Goal: Task Accomplishment & Management: Complete application form

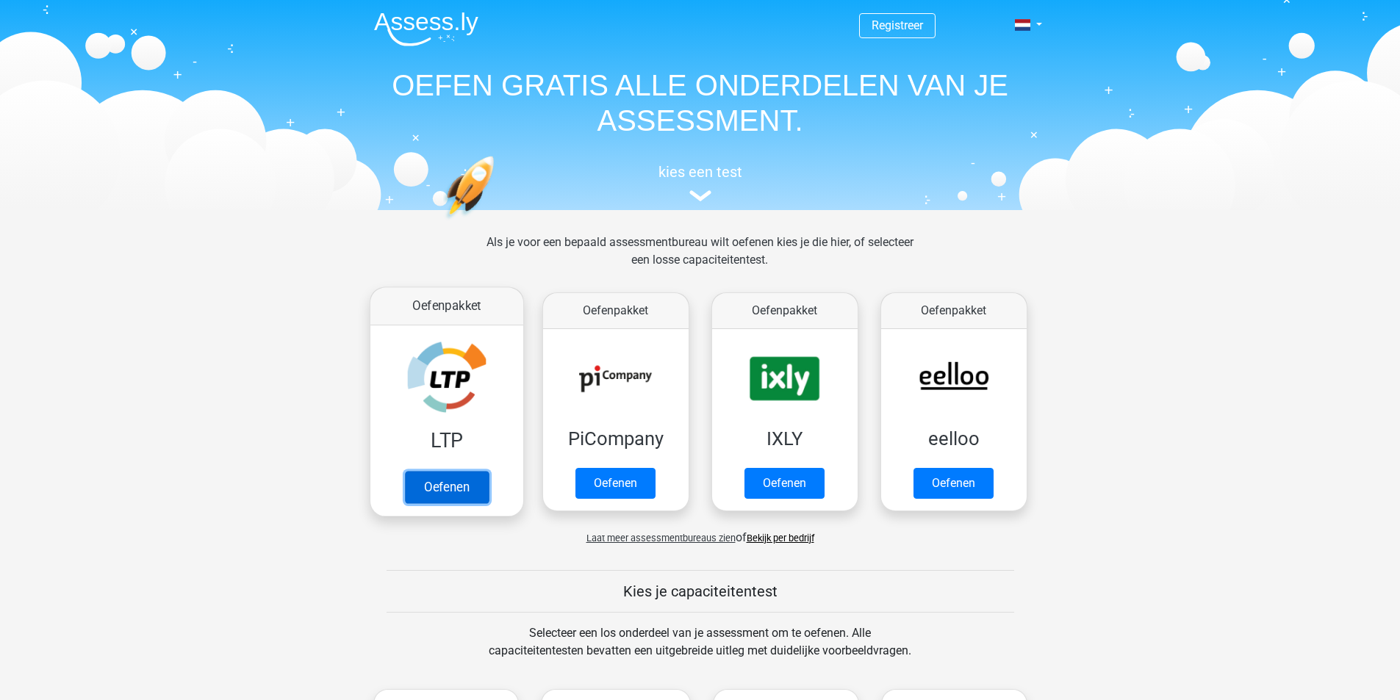
click at [459, 478] on link "Oefenen" at bounding box center [446, 487] width 84 height 32
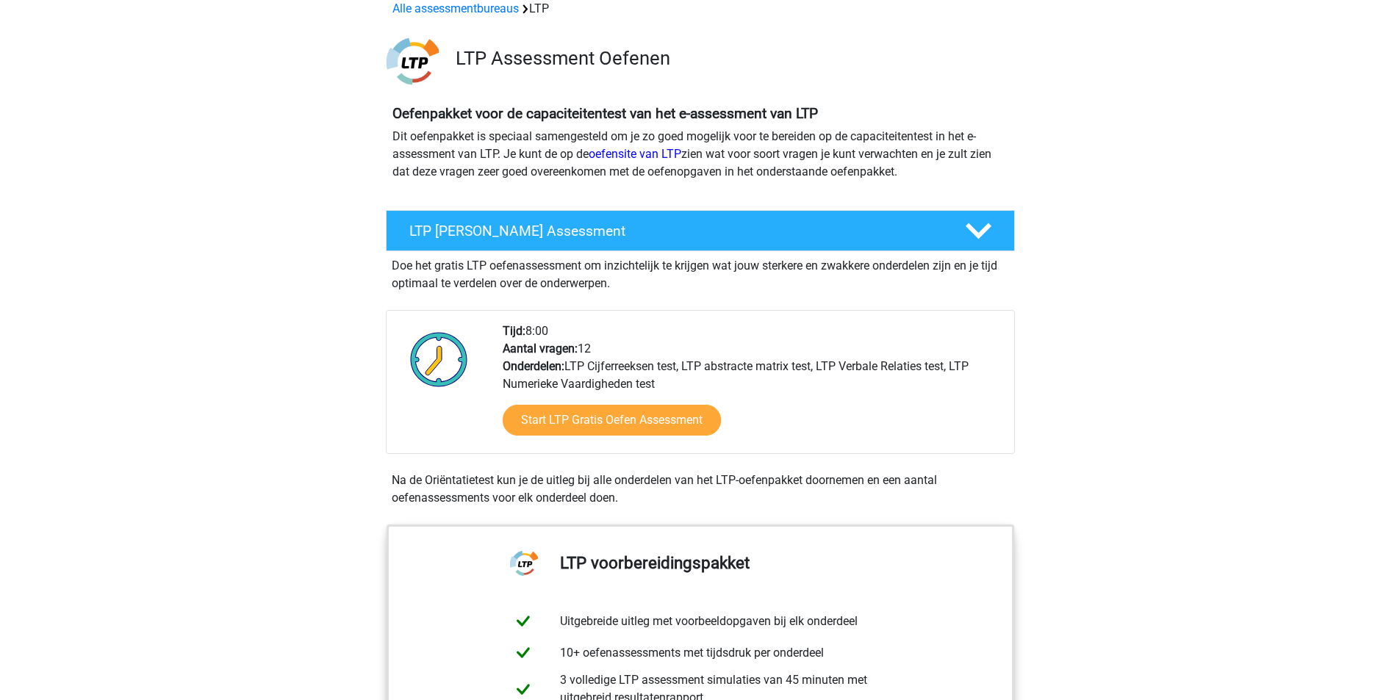
scroll to position [73, 0]
click at [594, 423] on link "Start LTP Gratis Oefen Assessment" at bounding box center [611, 420] width 251 height 35
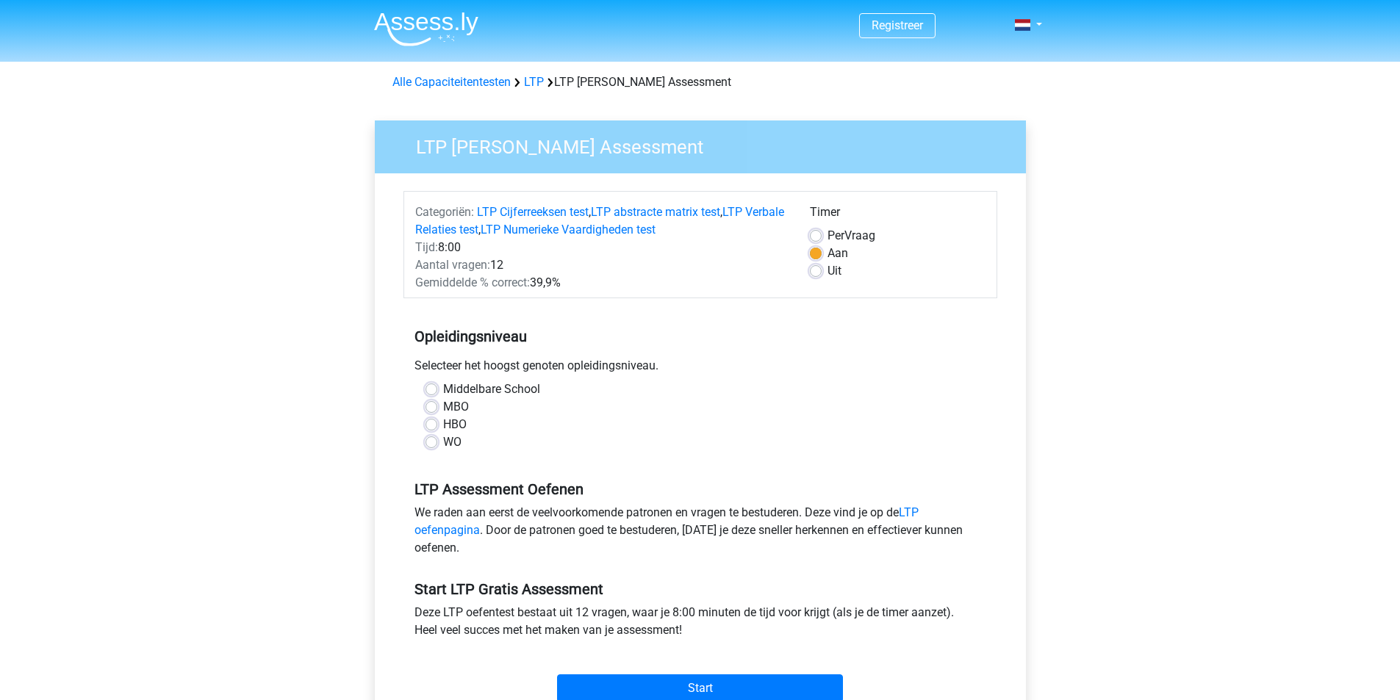
click at [443, 423] on label "HBO" at bounding box center [455, 425] width 24 height 18
click at [429, 423] on input "HBO" at bounding box center [431, 423] width 12 height 15
radio input "true"
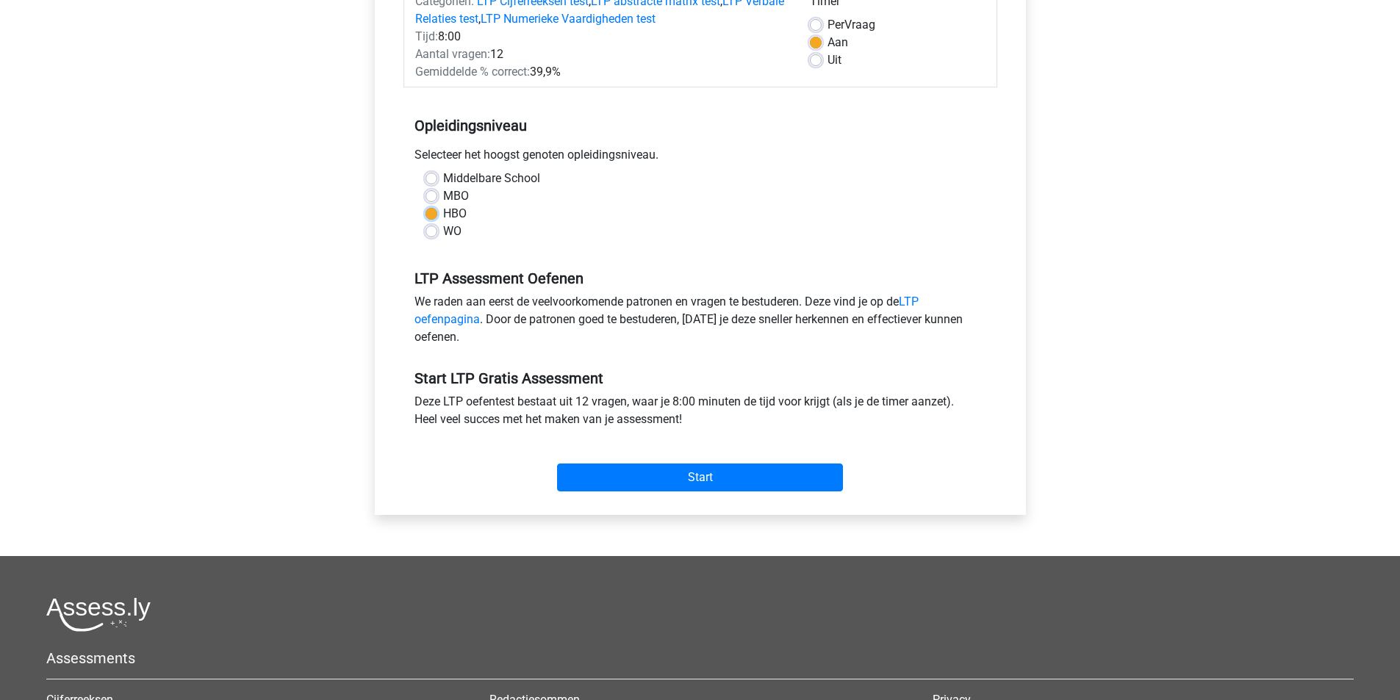
scroll to position [220, 0]
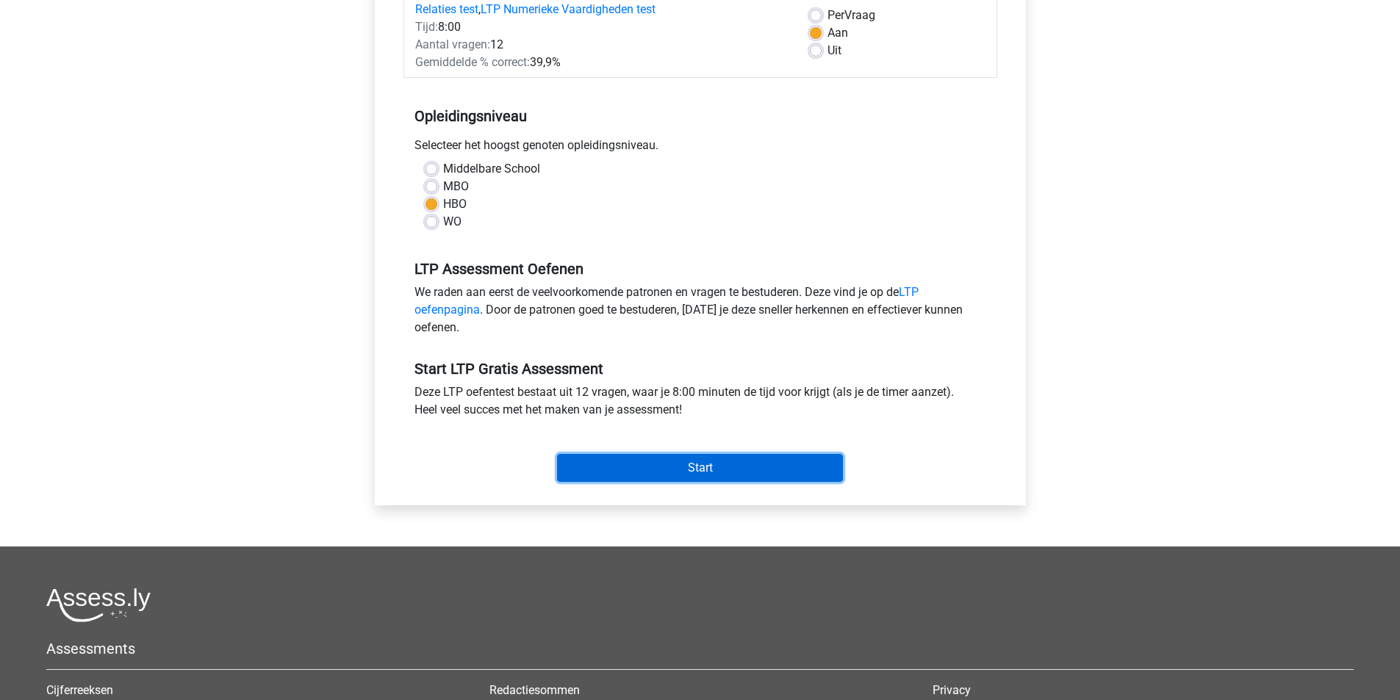
click at [596, 466] on input "Start" at bounding box center [700, 468] width 286 height 28
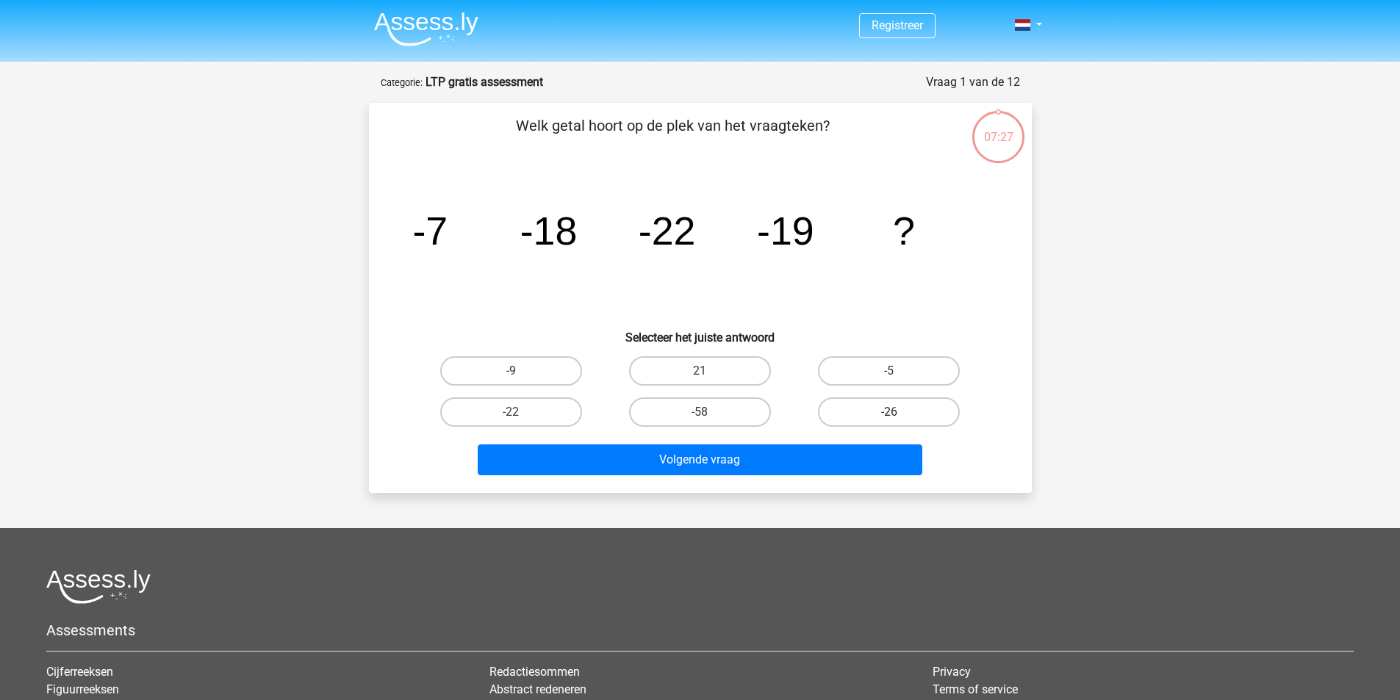
click at [859, 412] on label "-26" at bounding box center [889, 412] width 142 height 29
click at [889, 412] on input "-26" at bounding box center [894, 417] width 10 height 10
radio input "true"
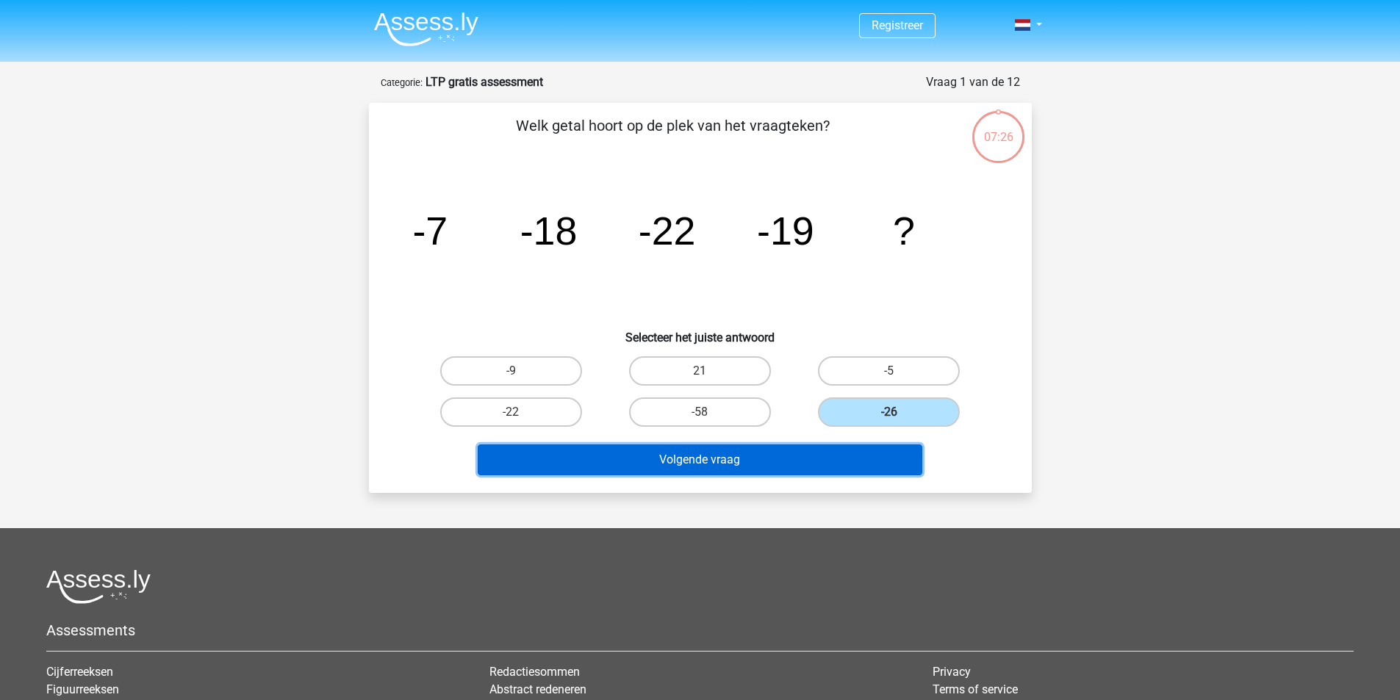
click at [809, 450] on button "Volgende vraag" at bounding box center [700, 460] width 445 height 31
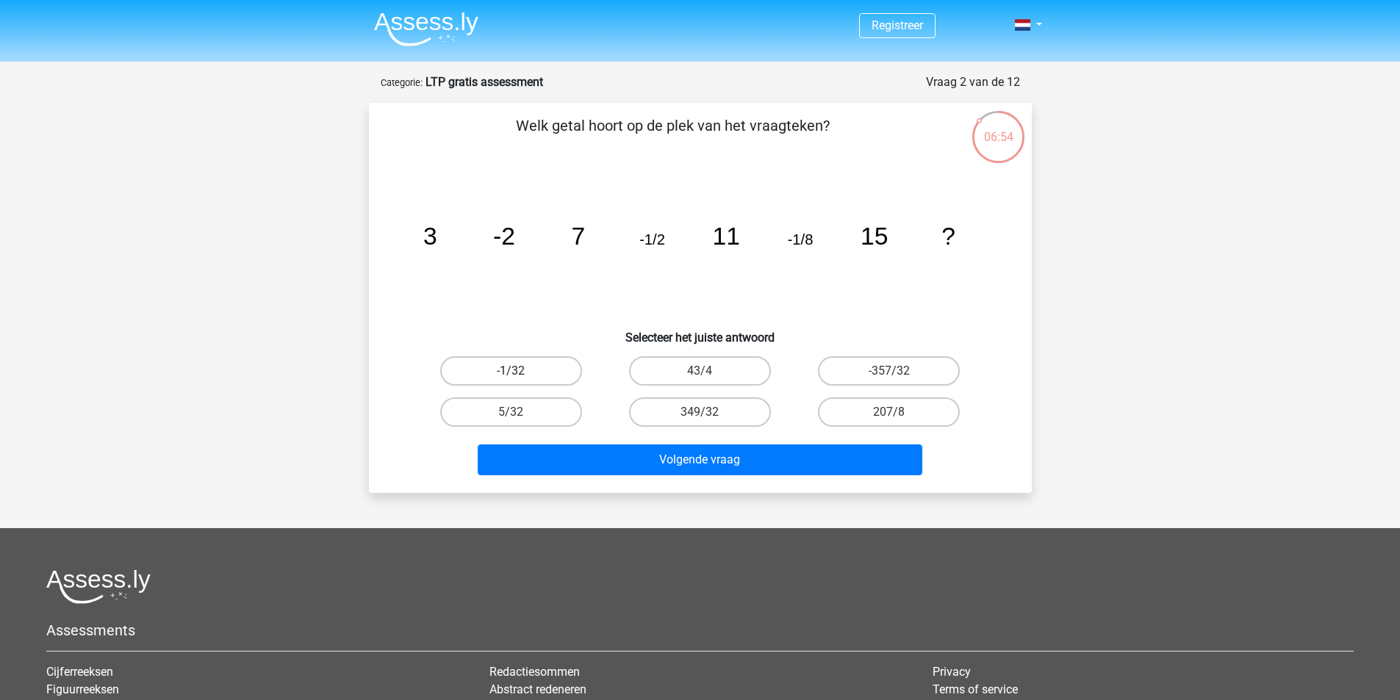
click at [533, 370] on label "-1/32" at bounding box center [511, 370] width 142 height 29
click at [520, 371] on input "-1/32" at bounding box center [516, 376] width 10 height 10
radio input "true"
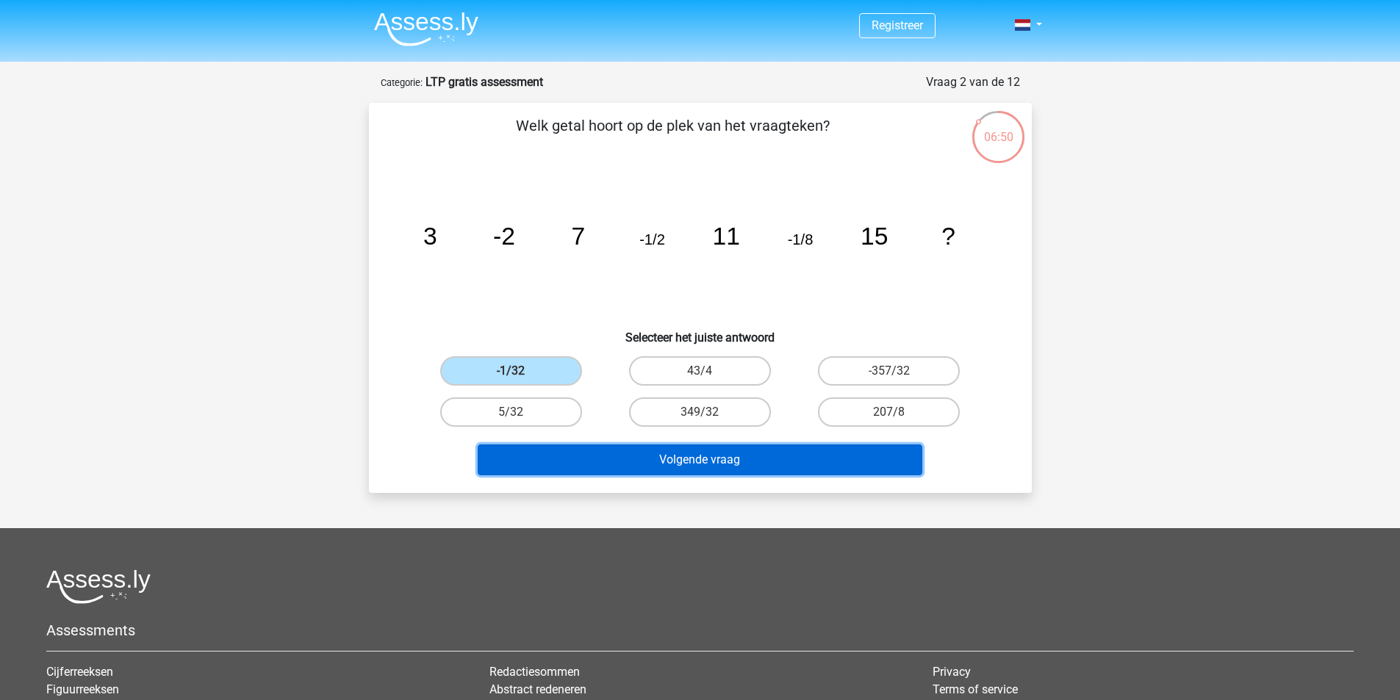
click at [586, 458] on button "Volgende vraag" at bounding box center [700, 460] width 445 height 31
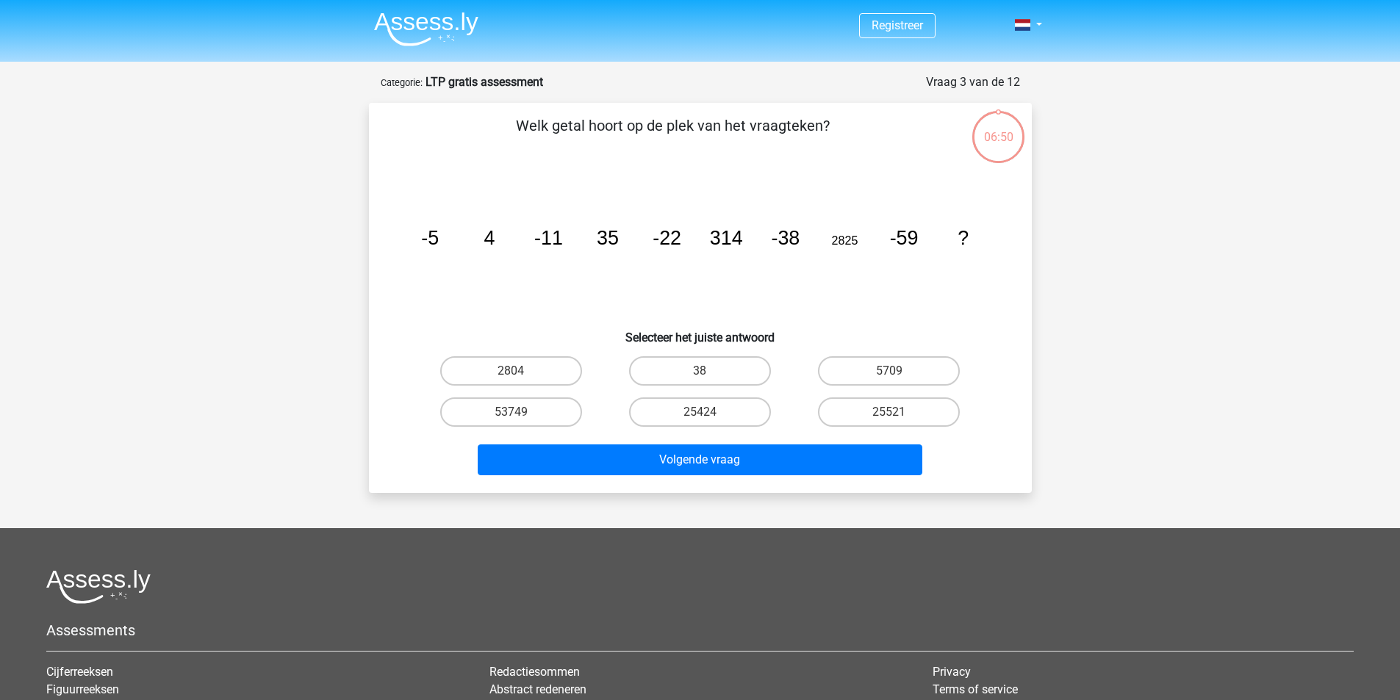
scroll to position [73, 0]
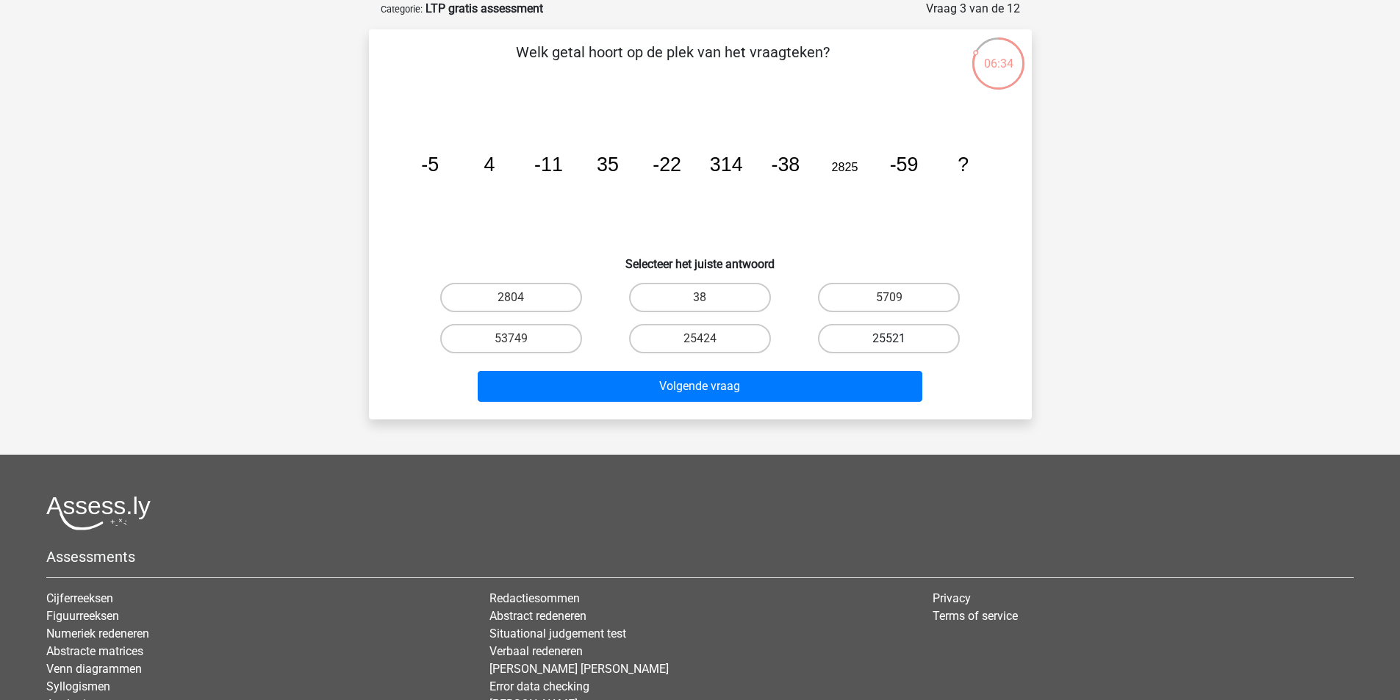
click at [865, 338] on label "25521" at bounding box center [889, 338] width 142 height 29
click at [889, 339] on input "25521" at bounding box center [894, 344] width 10 height 10
radio input "true"
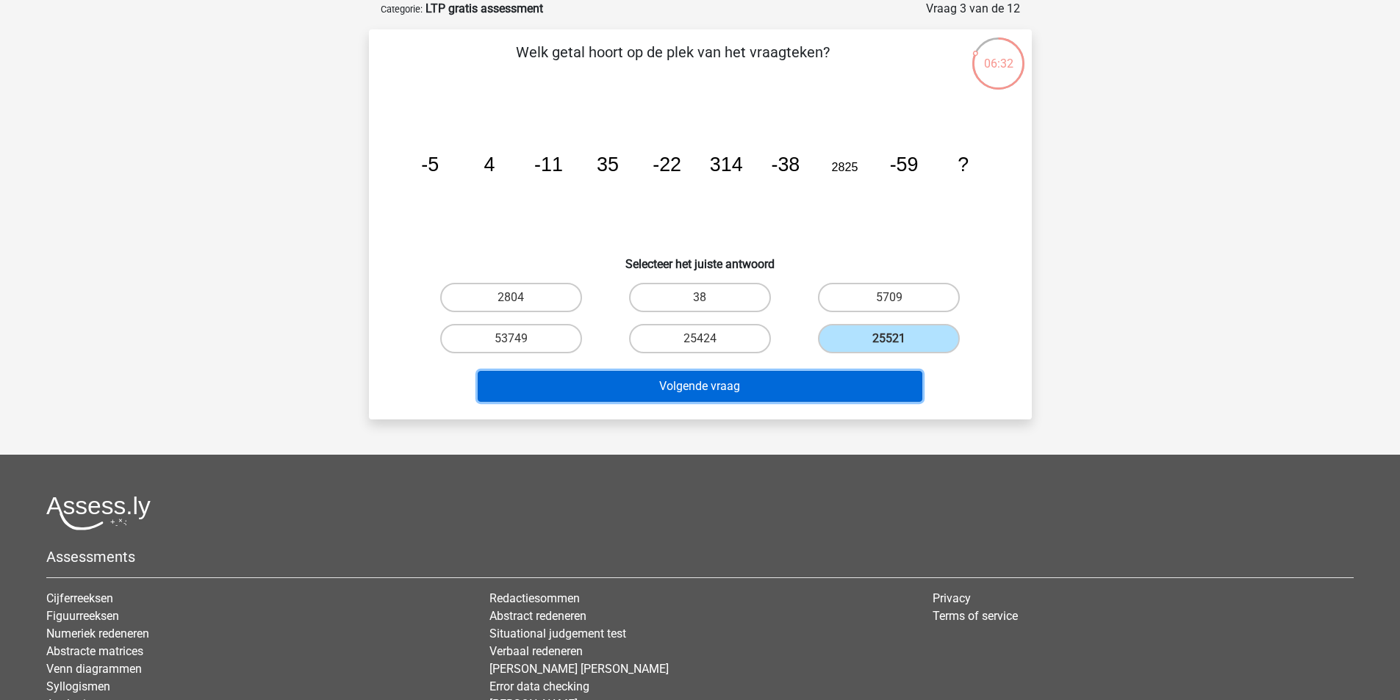
click at [738, 390] on button "Volgende vraag" at bounding box center [700, 386] width 445 height 31
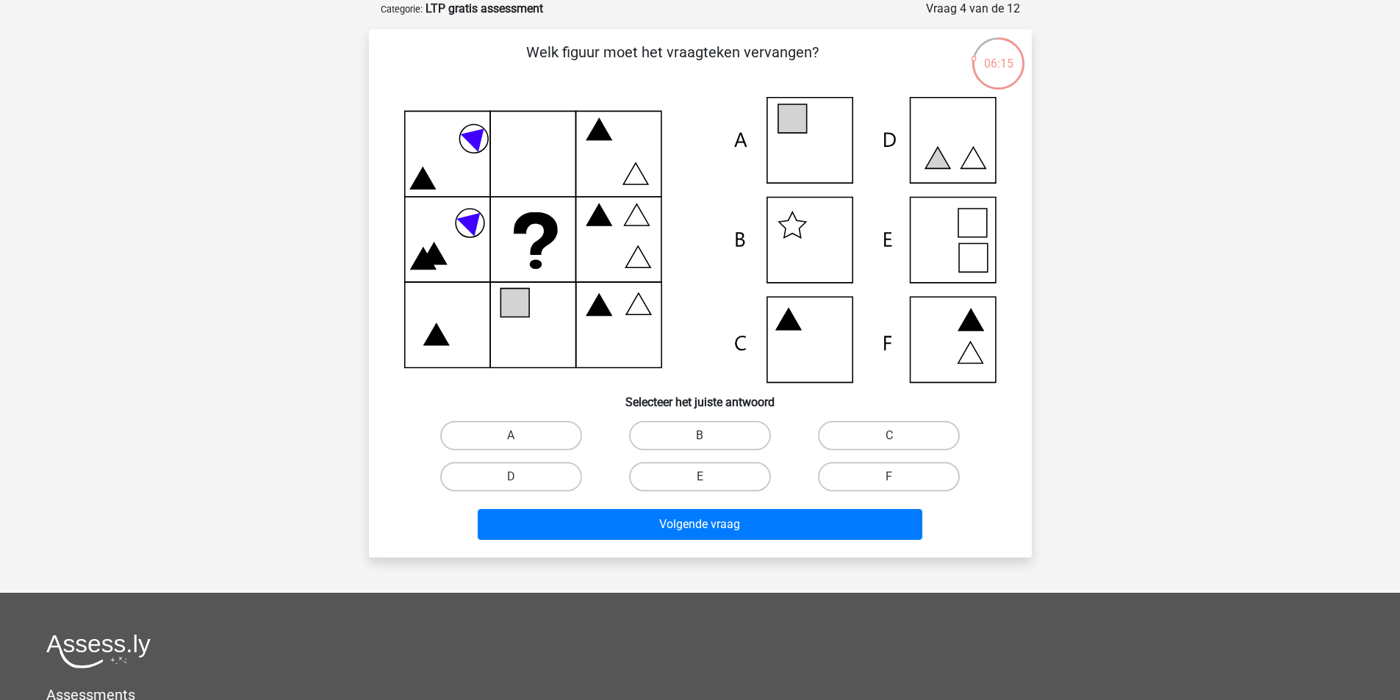
click at [700, 476] on div "E" at bounding box center [699, 476] width 177 height 29
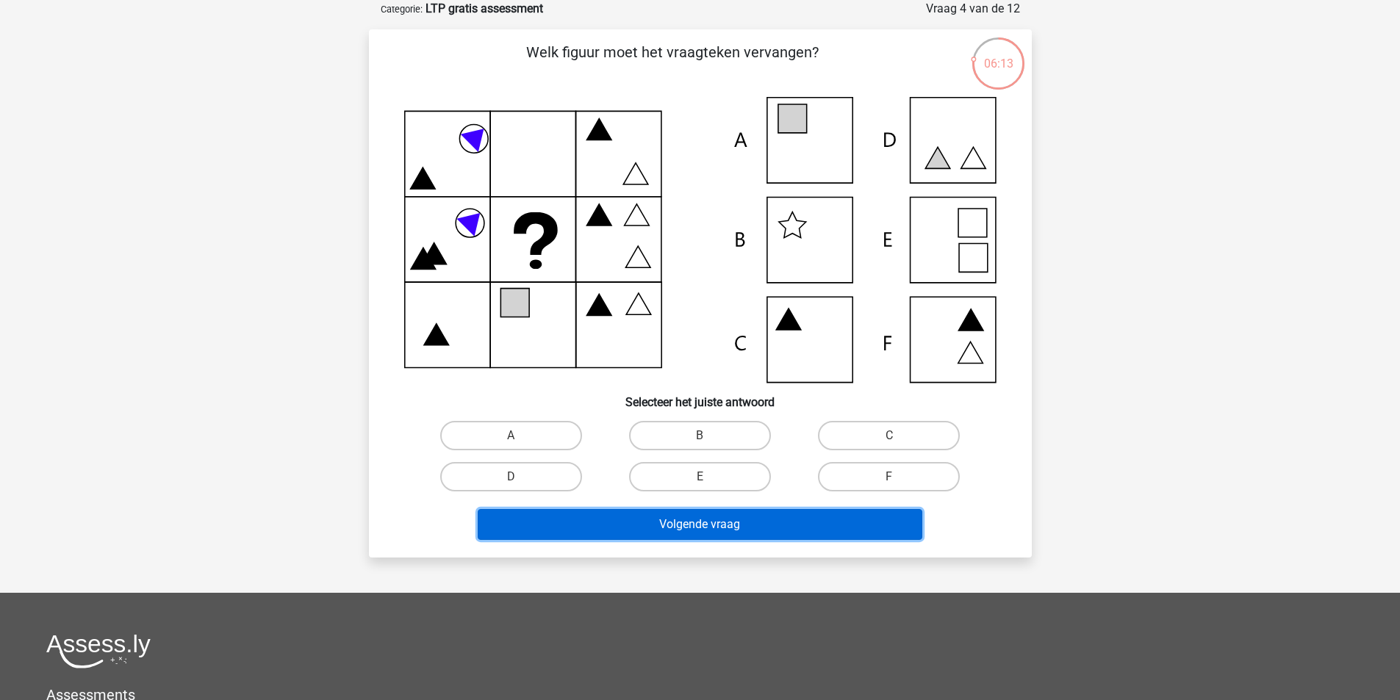
click at [696, 521] on button "Volgende vraag" at bounding box center [700, 524] width 445 height 31
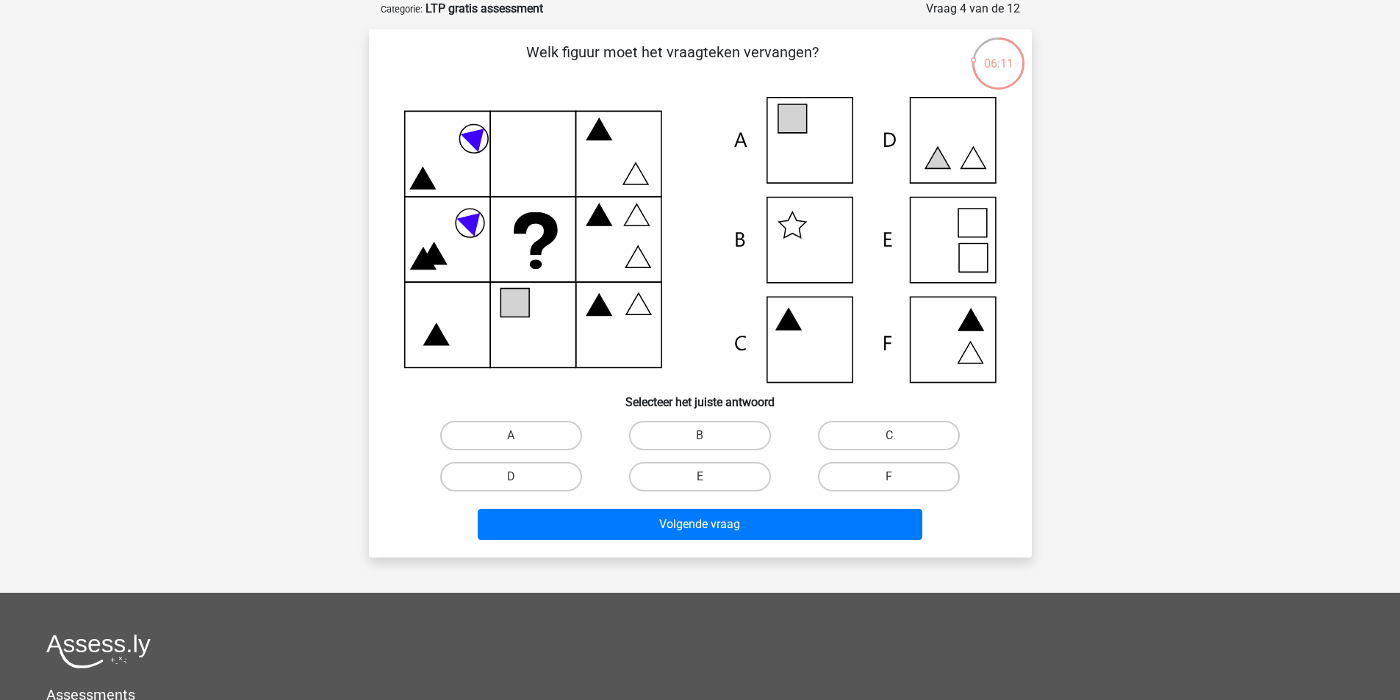
click at [706, 483] on input "E" at bounding box center [705, 482] width 10 height 10
radio input "true"
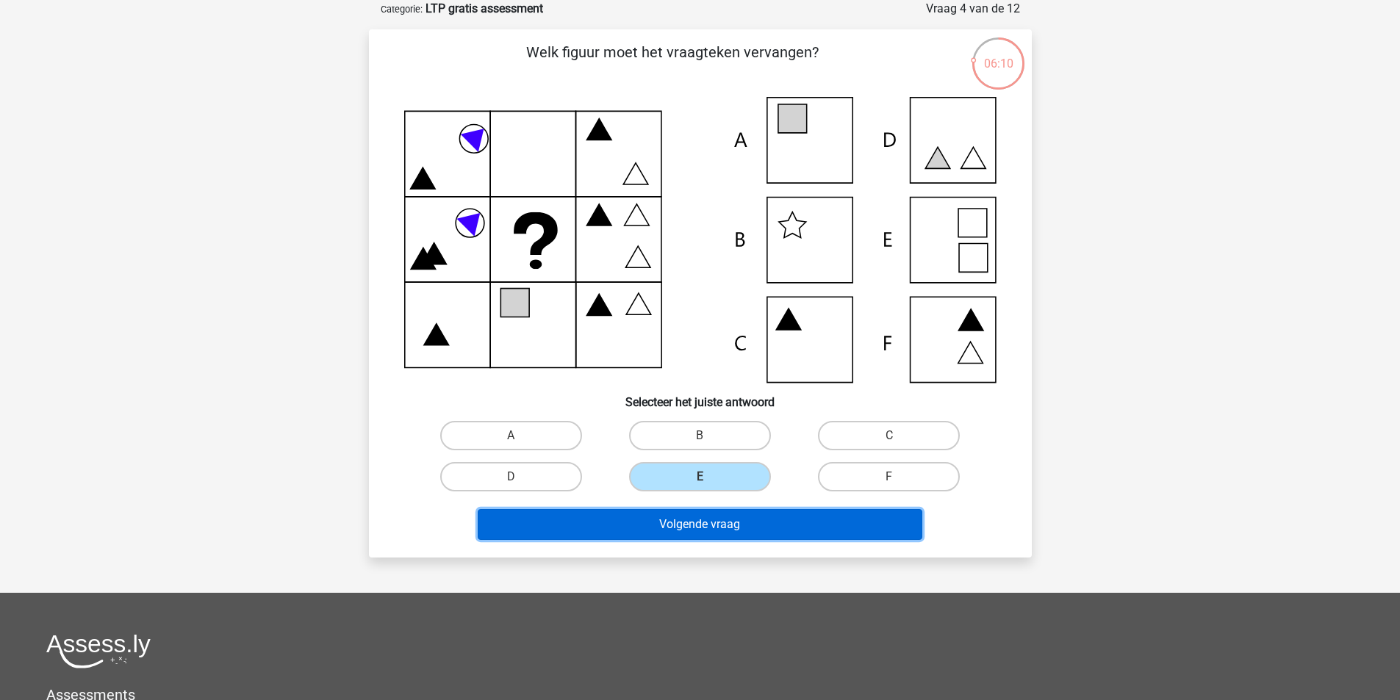
click at [704, 516] on button "Volgende vraag" at bounding box center [700, 524] width 445 height 31
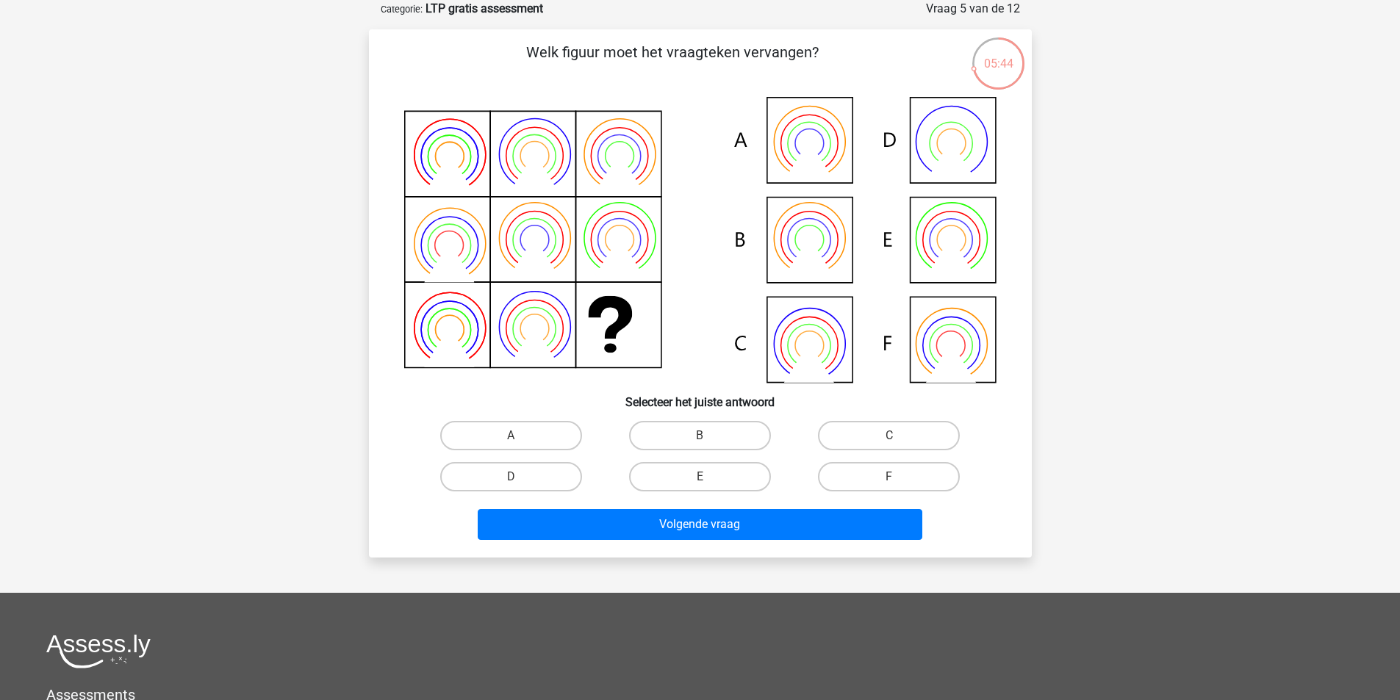
click at [806, 143] on icon at bounding box center [700, 240] width 592 height 286
click at [500, 431] on label "A" at bounding box center [511, 435] width 142 height 29
click at [511, 436] on input "A" at bounding box center [516, 441] width 10 height 10
radio input "true"
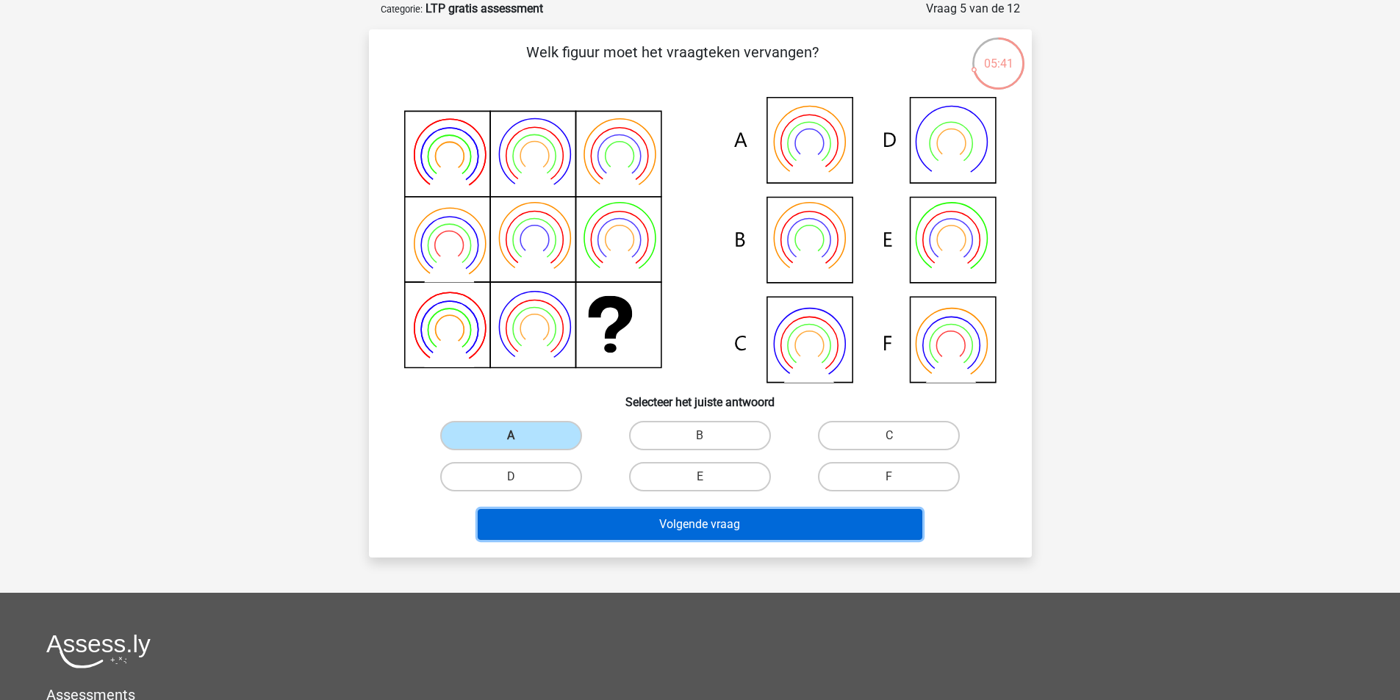
click at [674, 527] on button "Volgende vraag" at bounding box center [700, 524] width 445 height 31
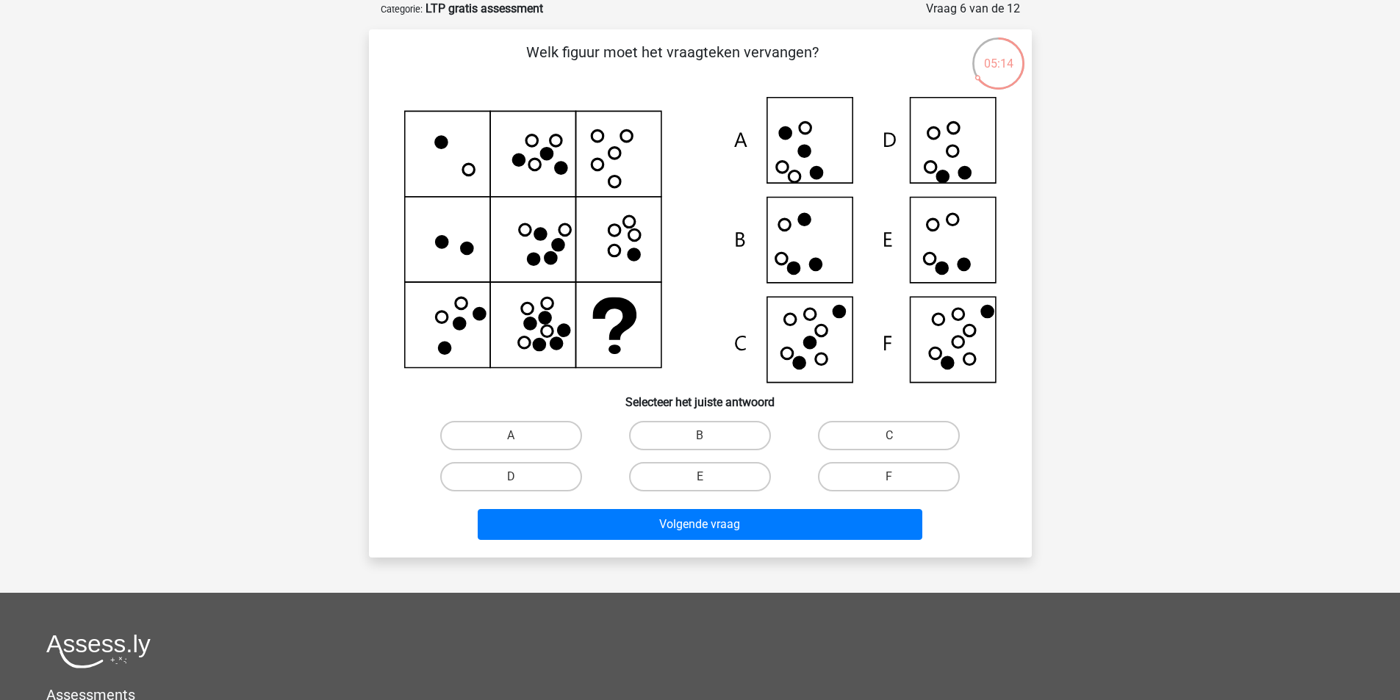
click at [950, 331] on icon at bounding box center [700, 240] width 592 height 286
click at [890, 482] on input "F" at bounding box center [894, 482] width 10 height 10
radio input "true"
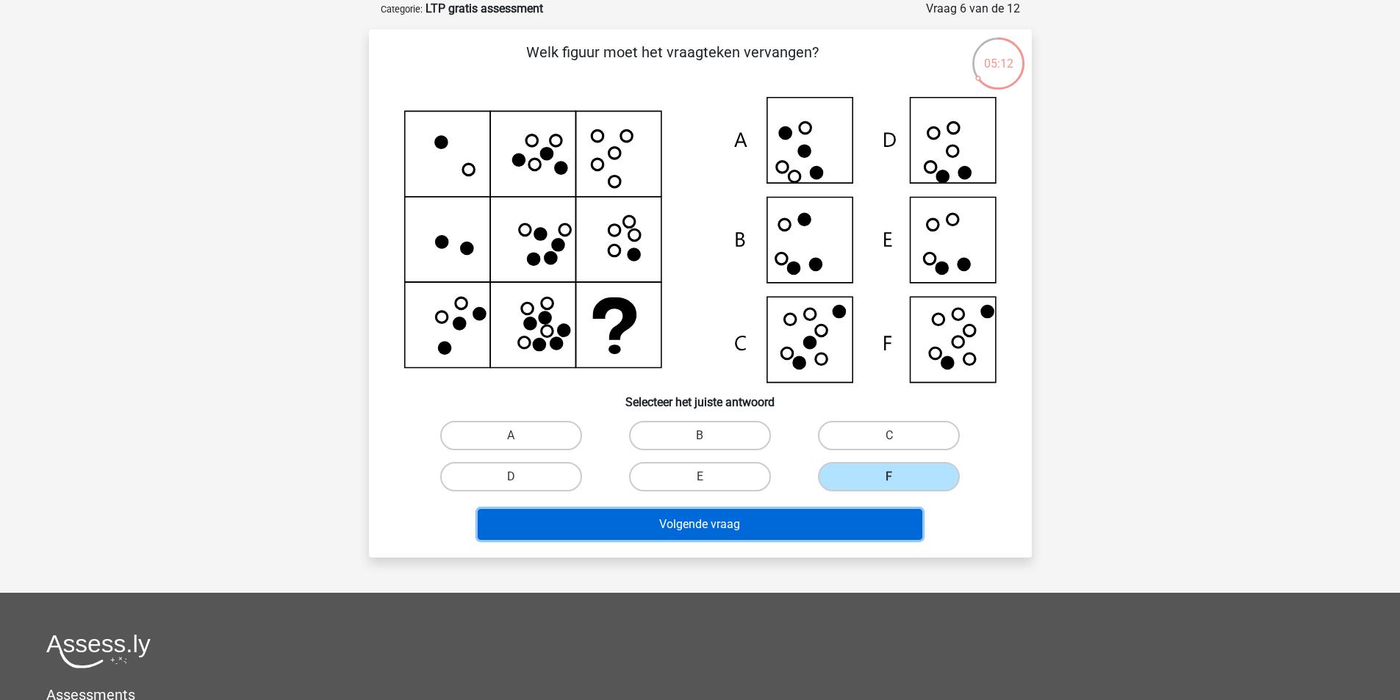
click at [857, 511] on button "Volgende vraag" at bounding box center [700, 524] width 445 height 31
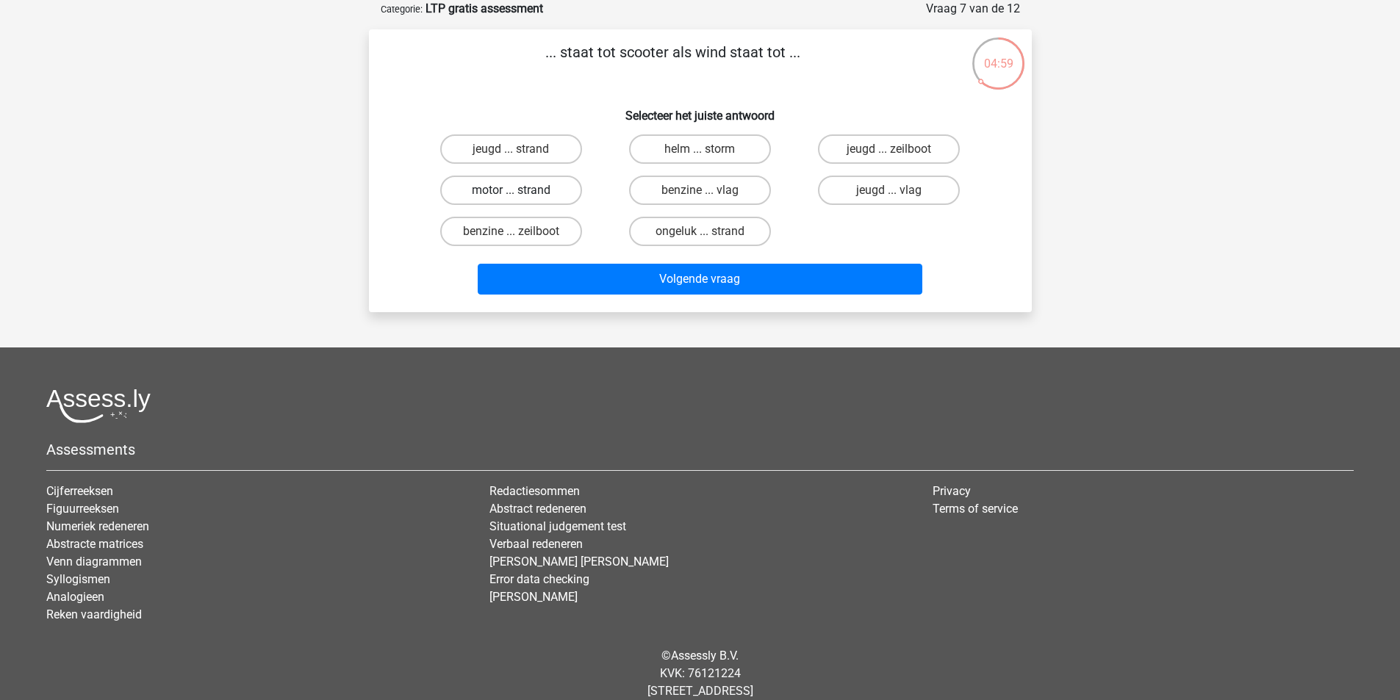
click at [528, 187] on label "motor ... strand" at bounding box center [511, 190] width 142 height 29
click at [520, 190] on input "motor ... strand" at bounding box center [516, 195] width 10 height 10
radio input "true"
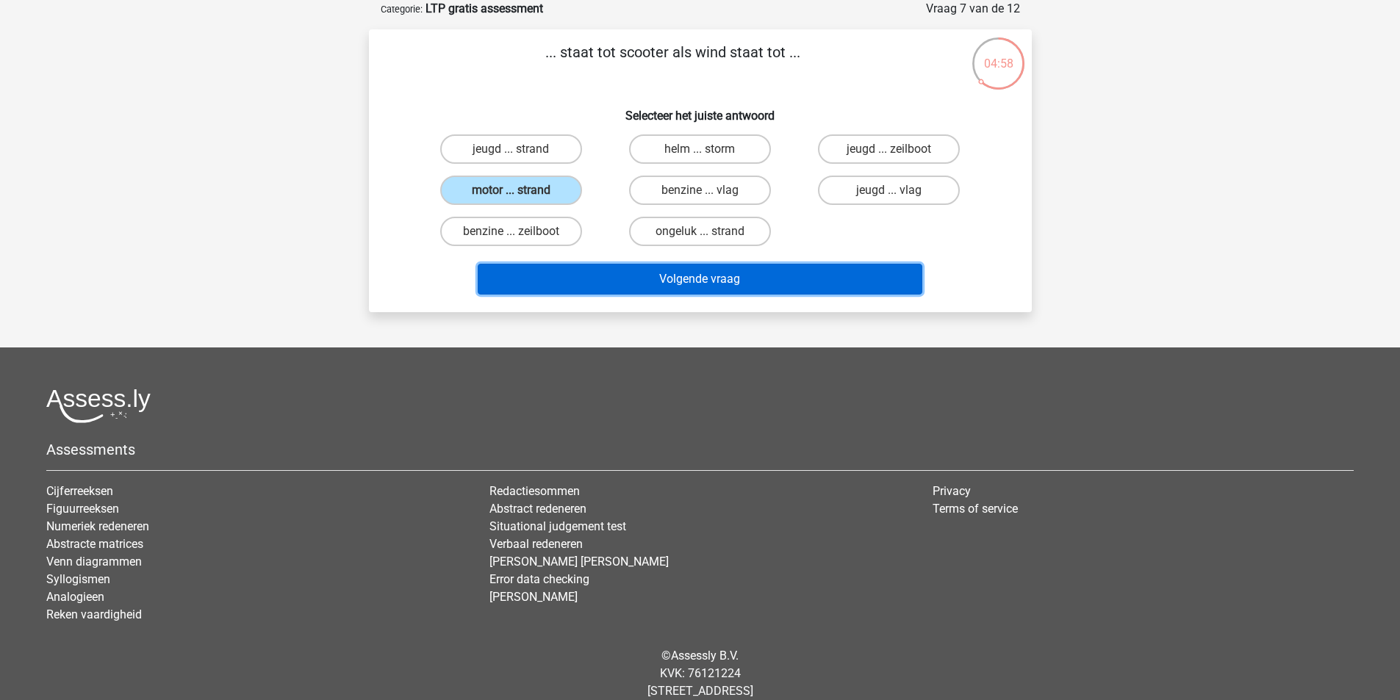
click at [581, 289] on button "Volgende vraag" at bounding box center [700, 279] width 445 height 31
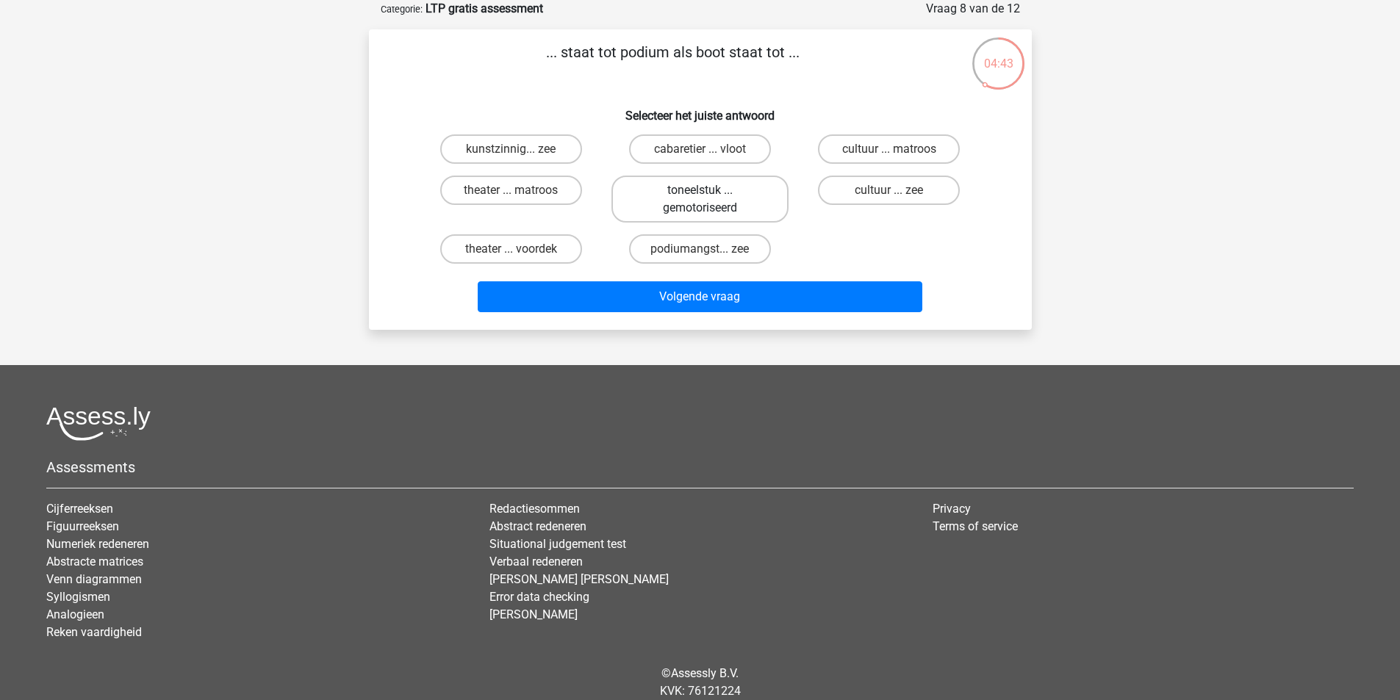
click at [648, 190] on label "toneelstuk ... gemotoriseerd" at bounding box center [699, 199] width 177 height 47
click at [700, 190] on input "toneelstuk ... gemotoriseerd" at bounding box center [705, 195] width 10 height 10
radio input "true"
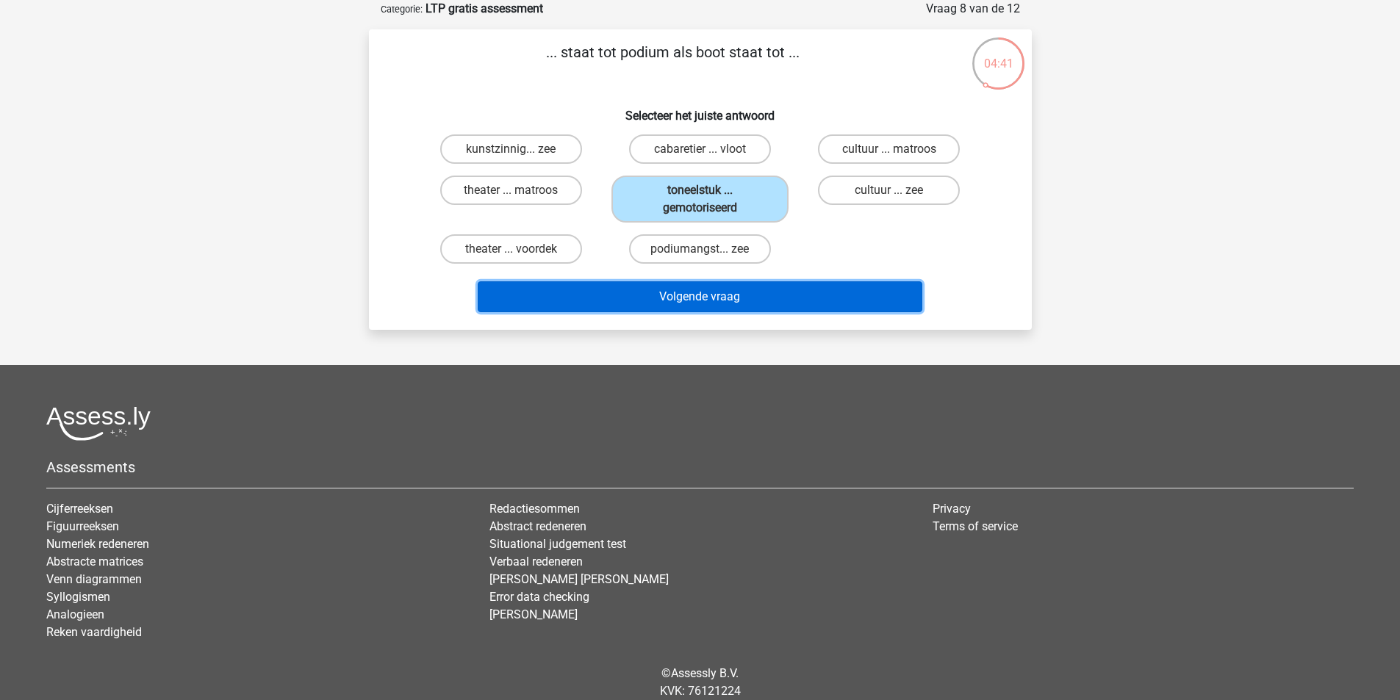
click at [683, 300] on button "Volgende vraag" at bounding box center [700, 296] width 445 height 31
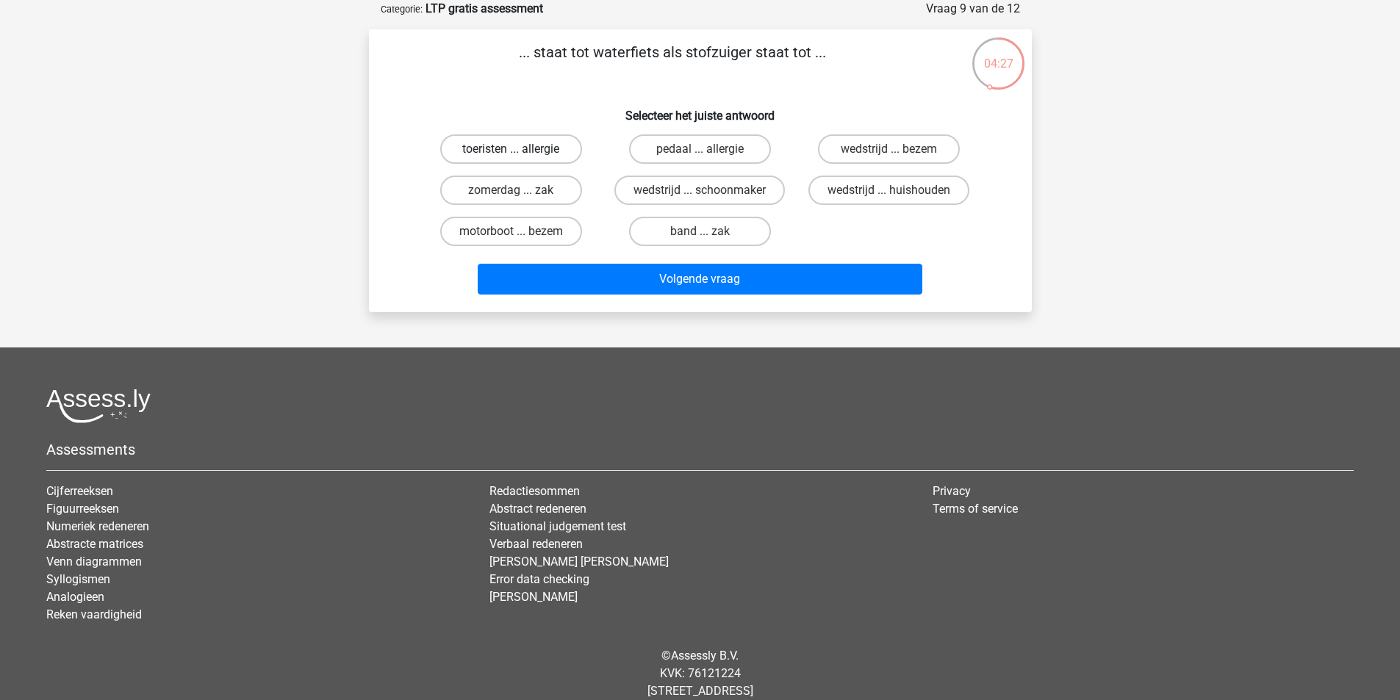
click at [551, 155] on label "toeristen ... allergie" at bounding box center [511, 148] width 142 height 29
click at [520, 155] on input "toeristen ... allergie" at bounding box center [516, 154] width 10 height 10
radio input "true"
click at [558, 236] on label "motorboot ... bezem" at bounding box center [511, 231] width 142 height 29
click at [520, 236] on input "motorboot ... bezem" at bounding box center [516, 236] width 10 height 10
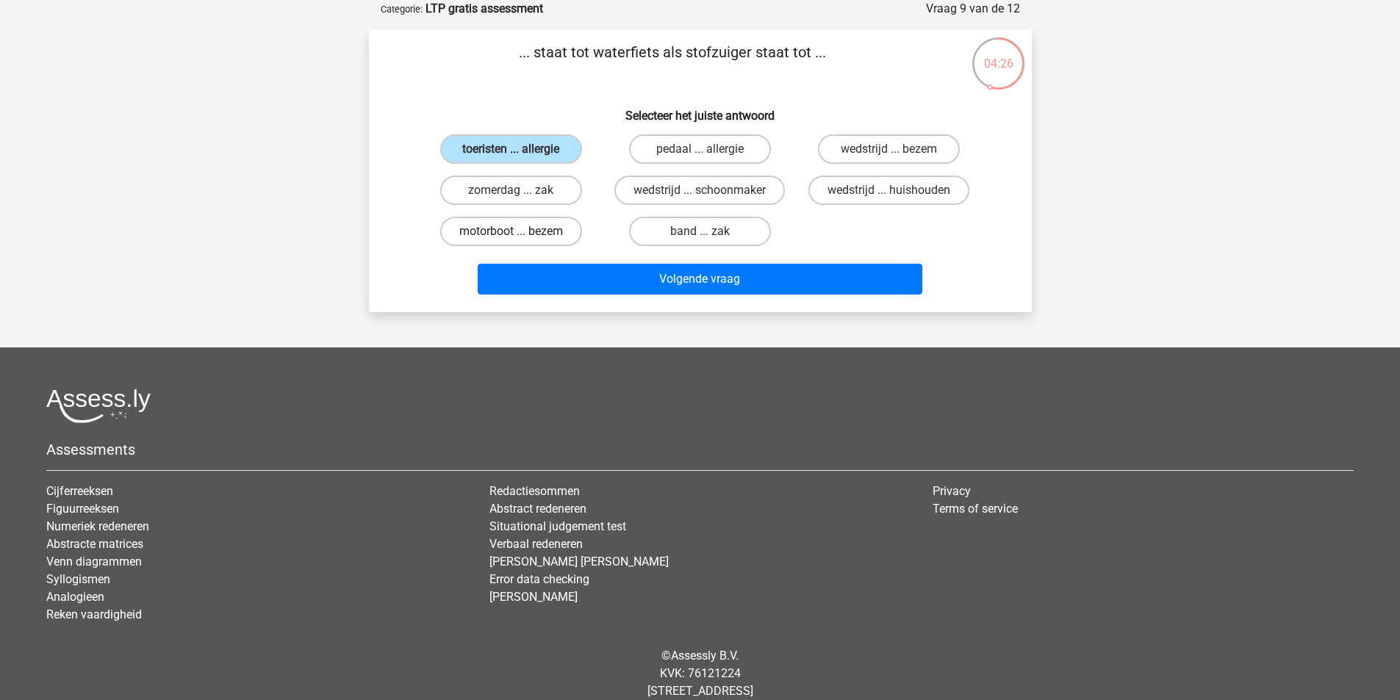
radio input "true"
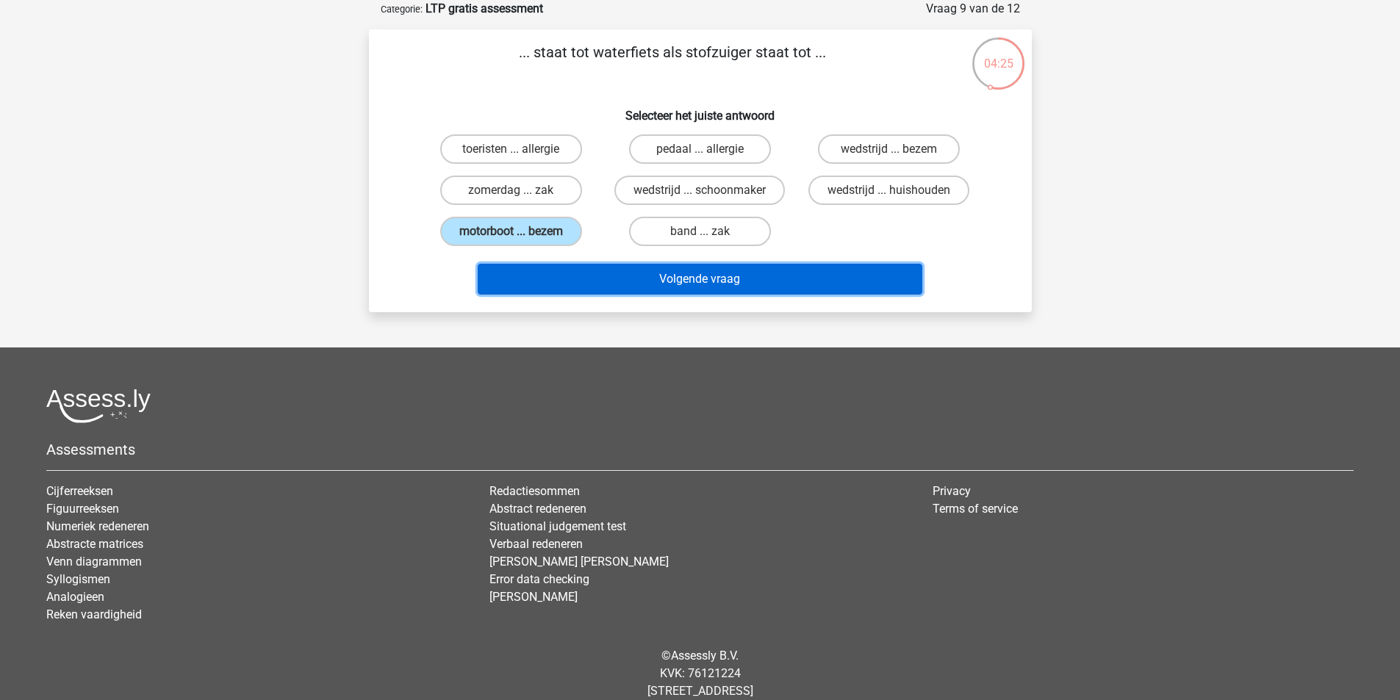
click at [590, 281] on button "Volgende vraag" at bounding box center [700, 279] width 445 height 31
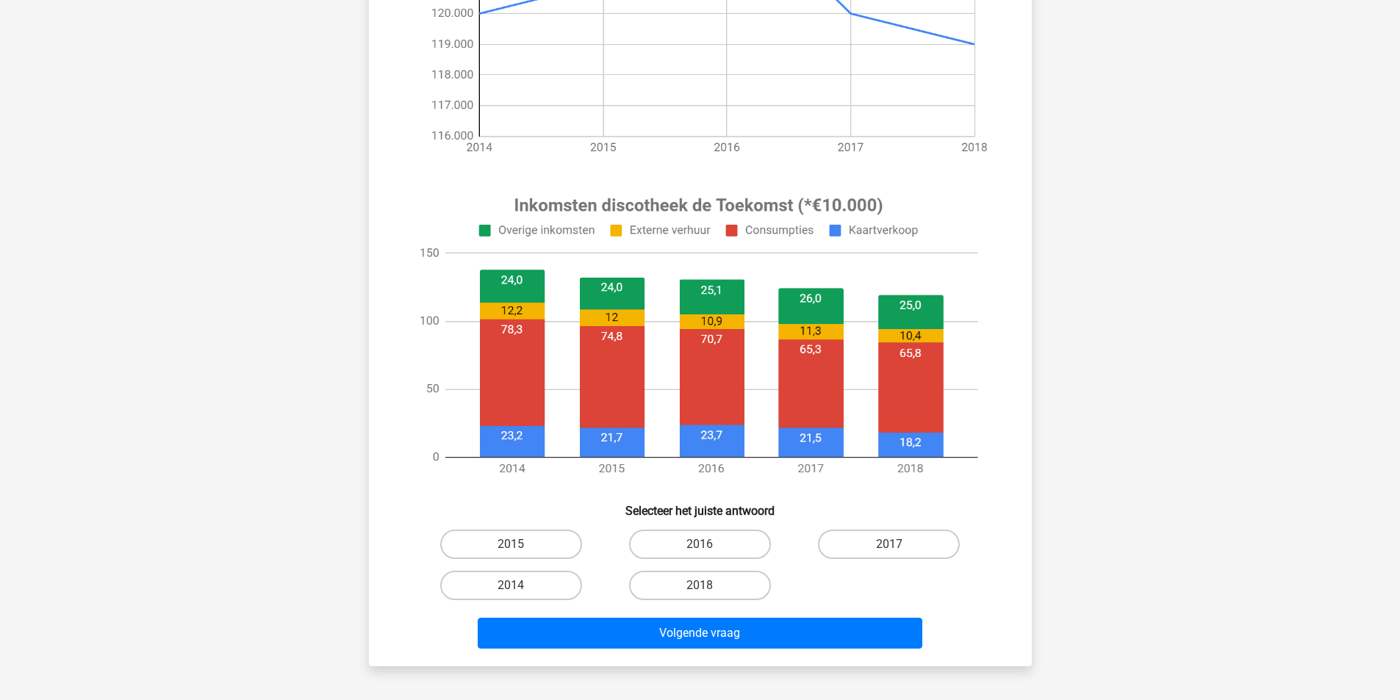
scroll to position [367, 0]
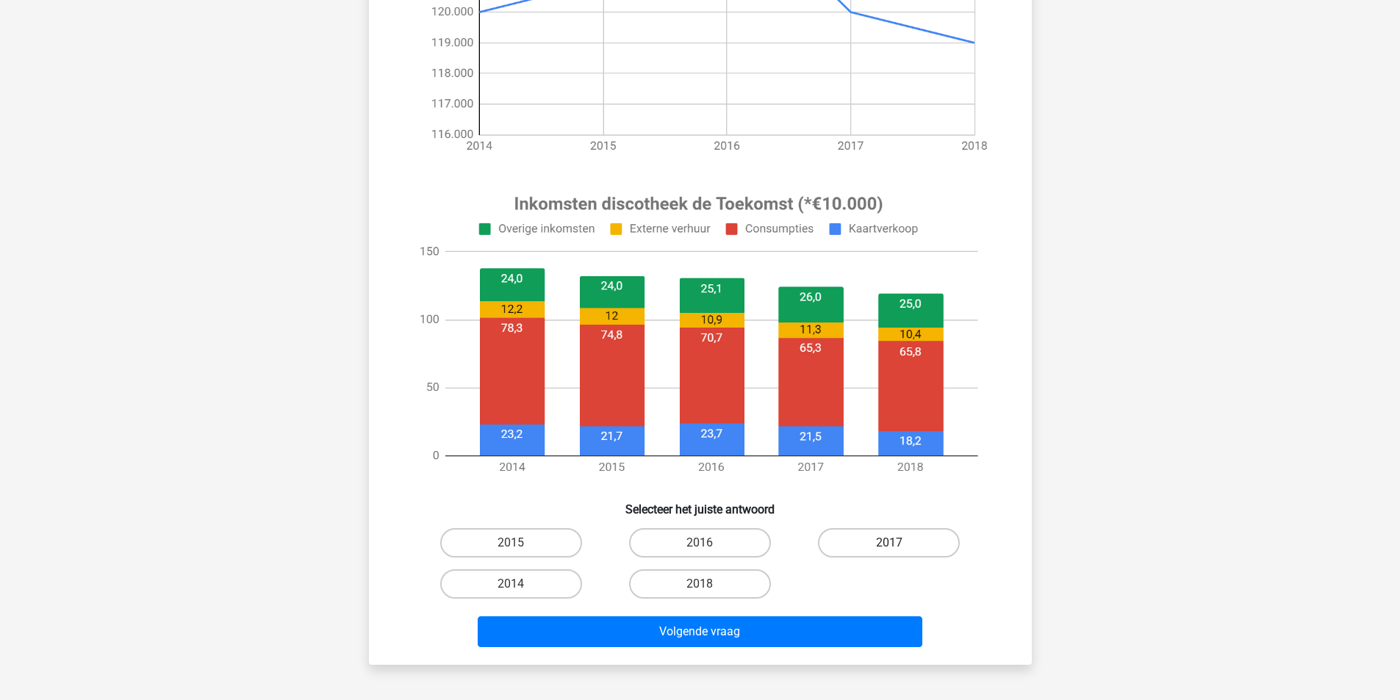
click at [863, 547] on label "2017" at bounding box center [889, 542] width 142 height 29
click at [889, 547] on input "2017" at bounding box center [894, 548] width 10 height 10
radio input "true"
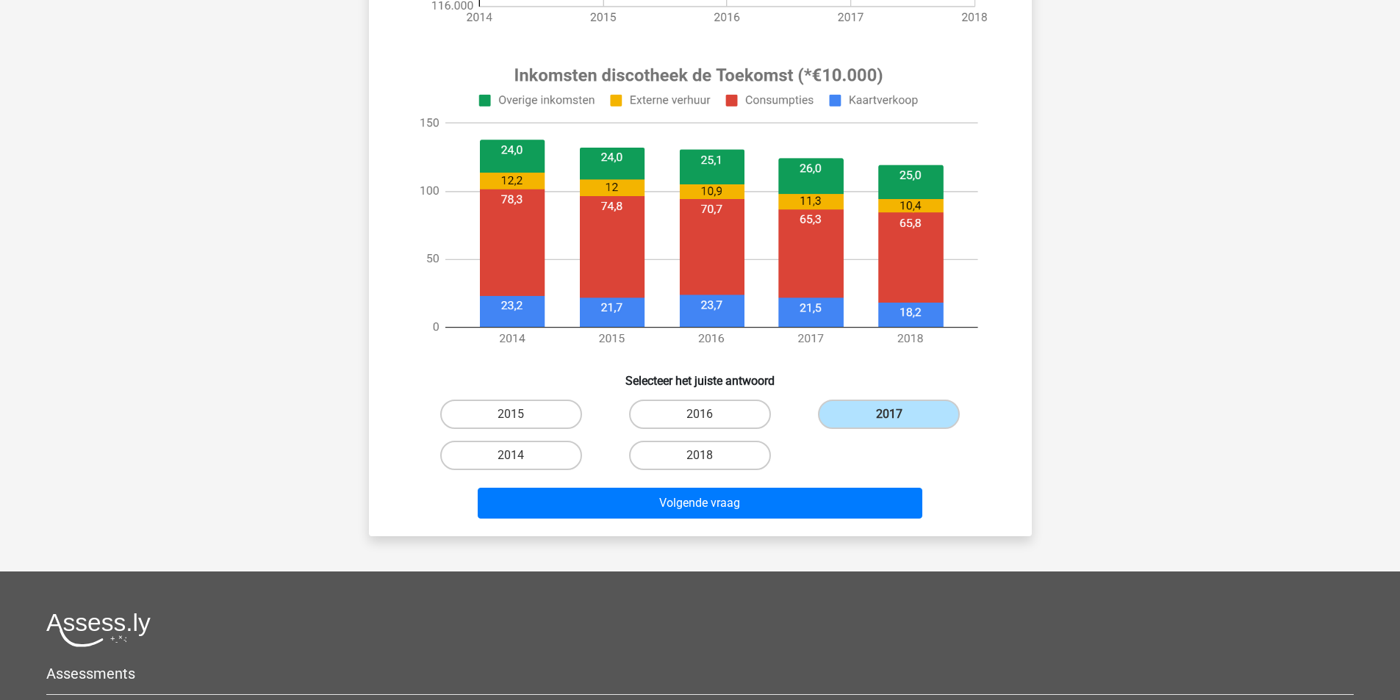
scroll to position [514, 0]
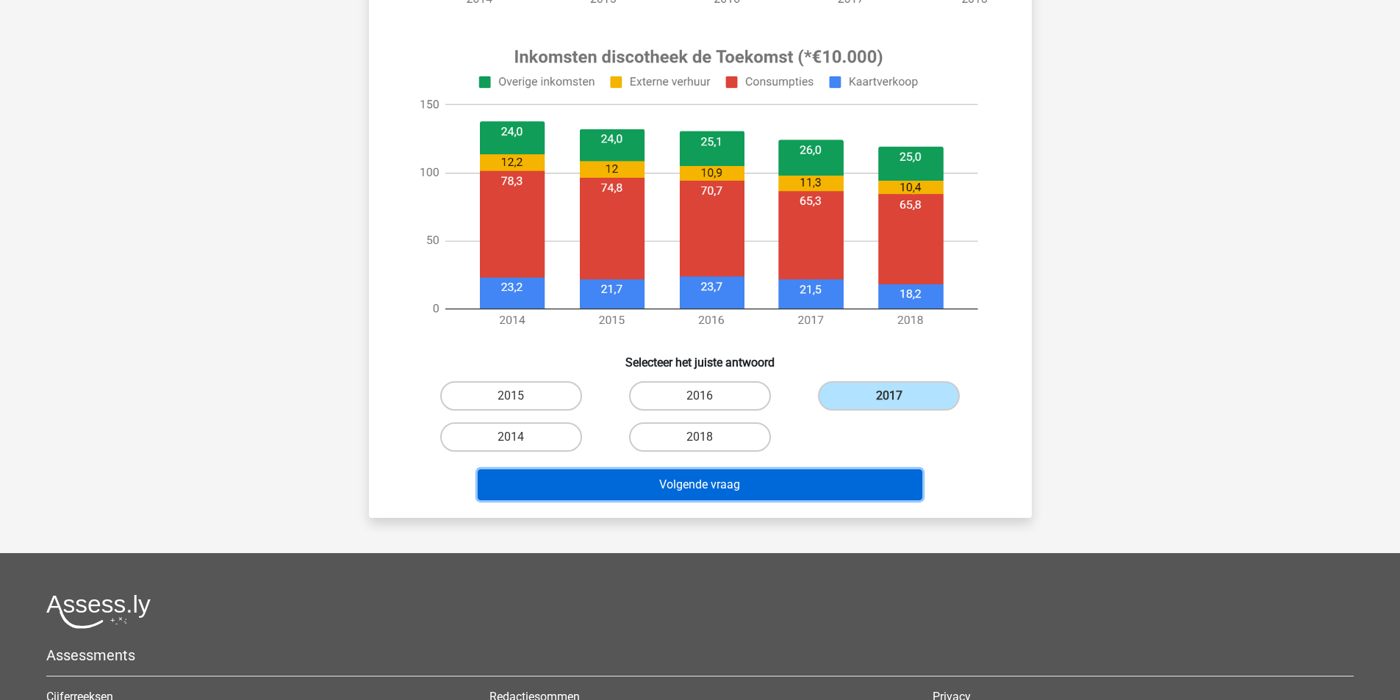
click at [769, 486] on button "Volgende vraag" at bounding box center [700, 485] width 445 height 31
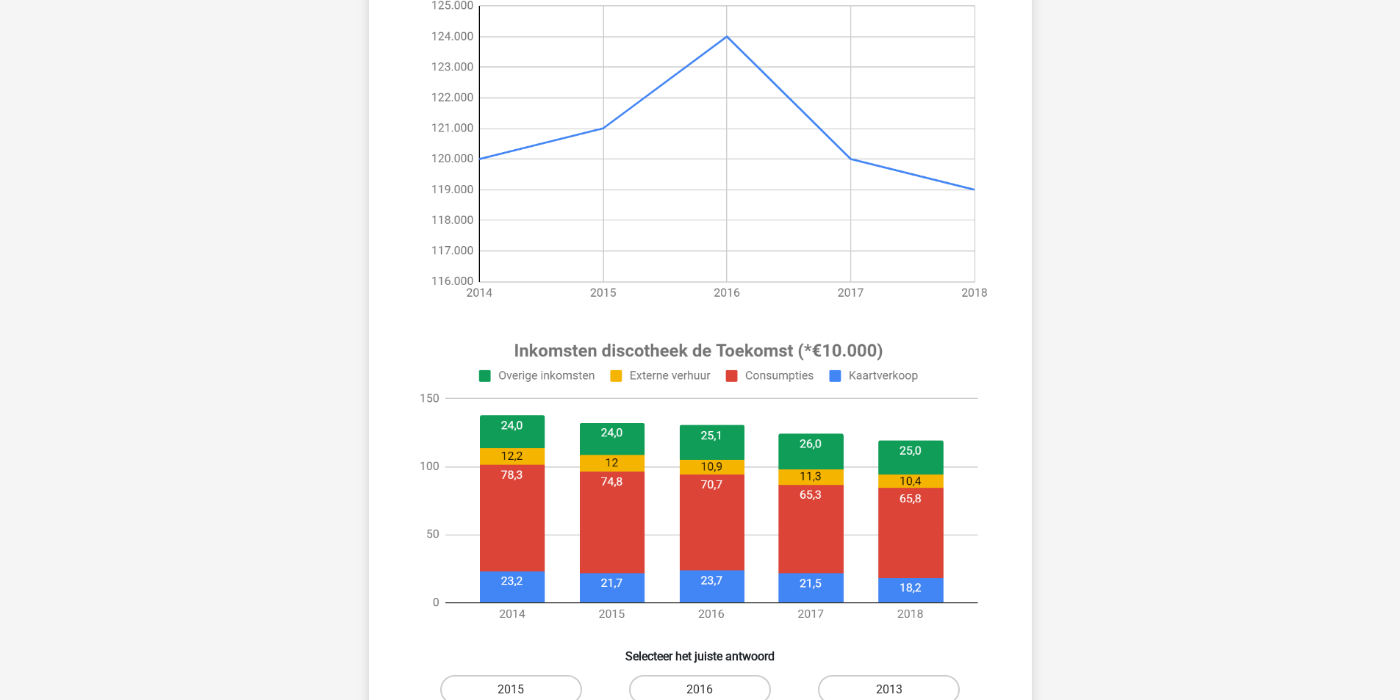
scroll to position [294, 0]
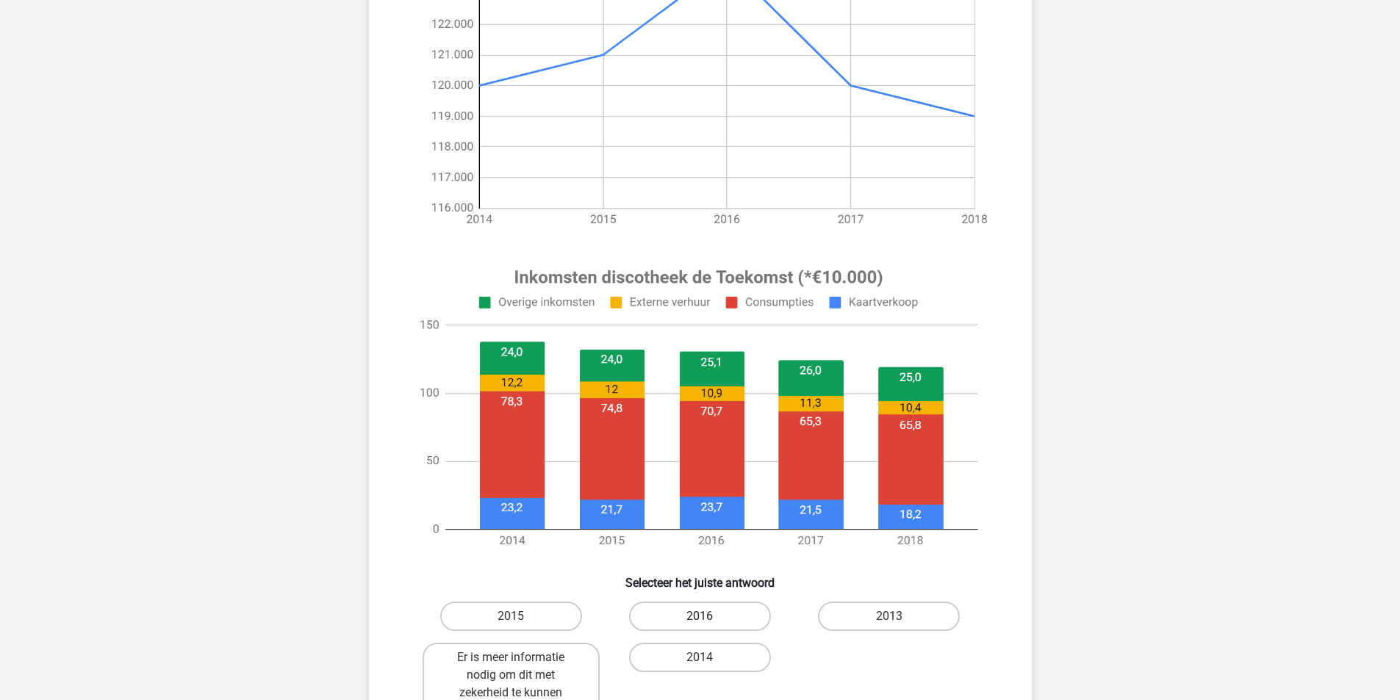
click at [699, 611] on label "2016" at bounding box center [700, 616] width 142 height 29
click at [700, 616] on input "2016" at bounding box center [705, 621] width 10 height 10
radio input "true"
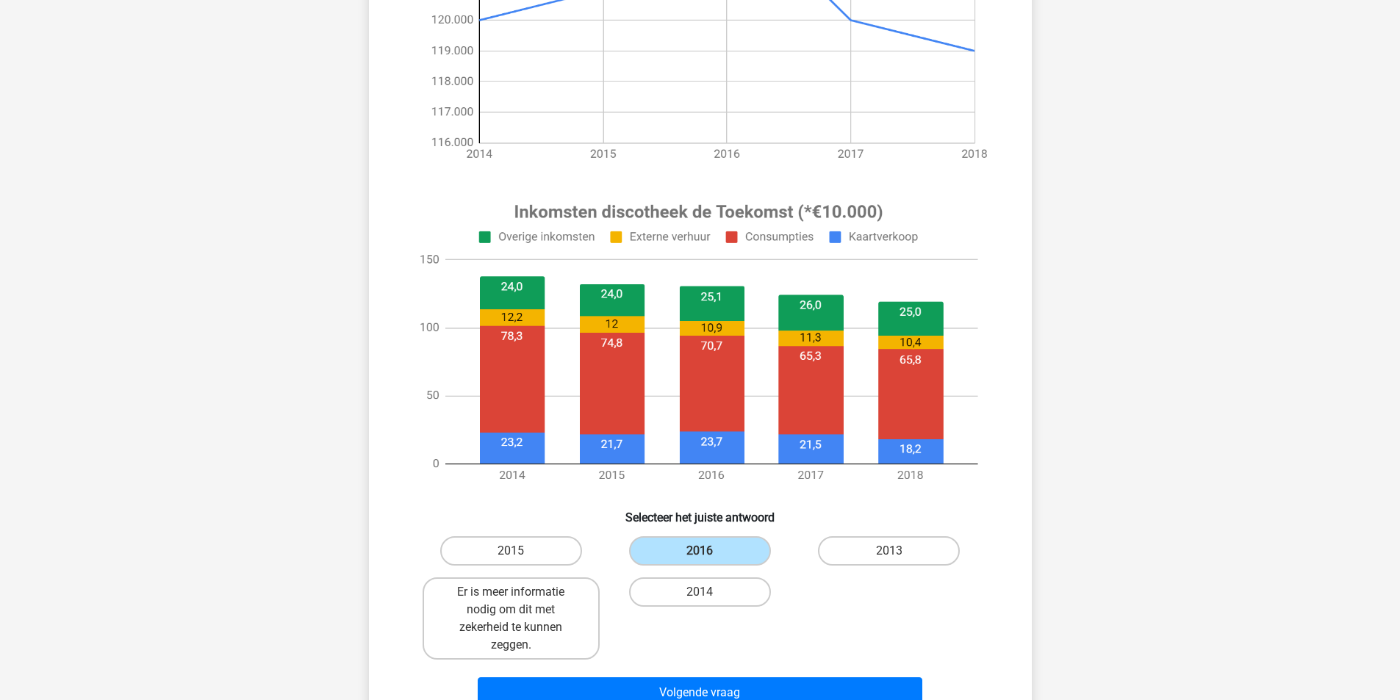
scroll to position [514, 0]
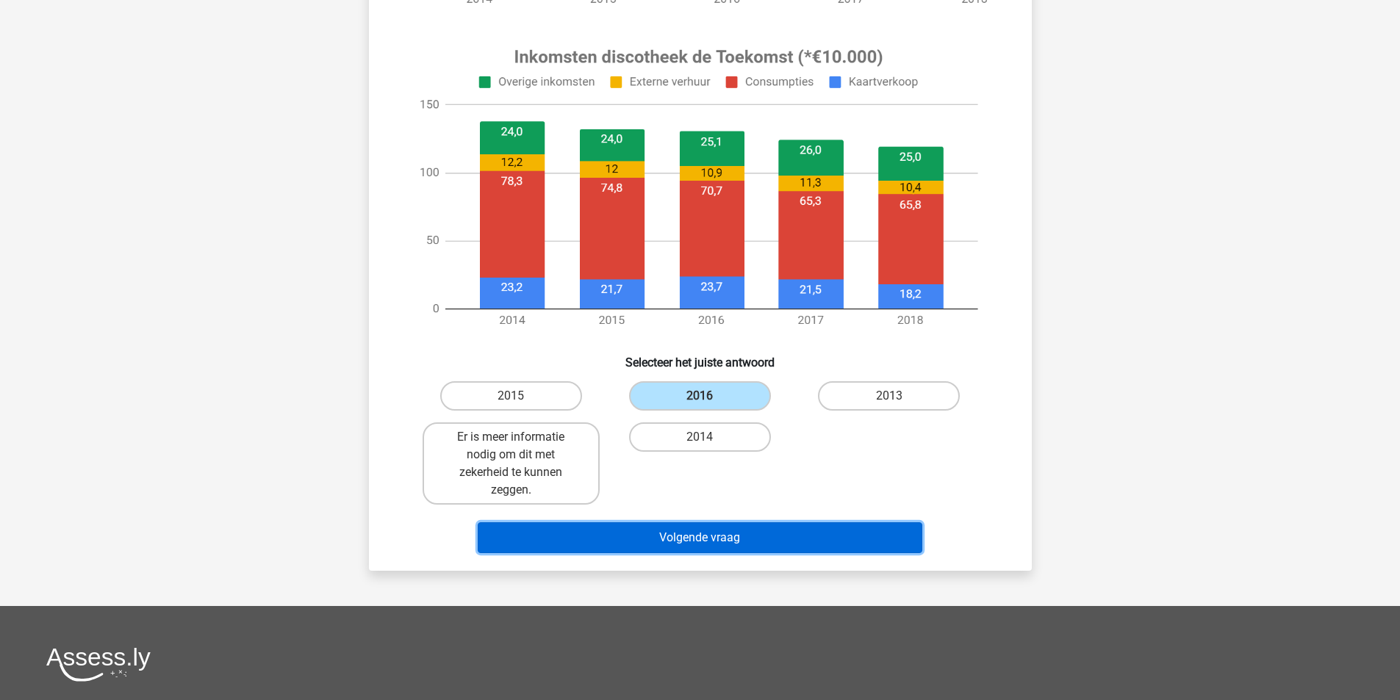
click at [619, 536] on button "Volgende vraag" at bounding box center [700, 537] width 445 height 31
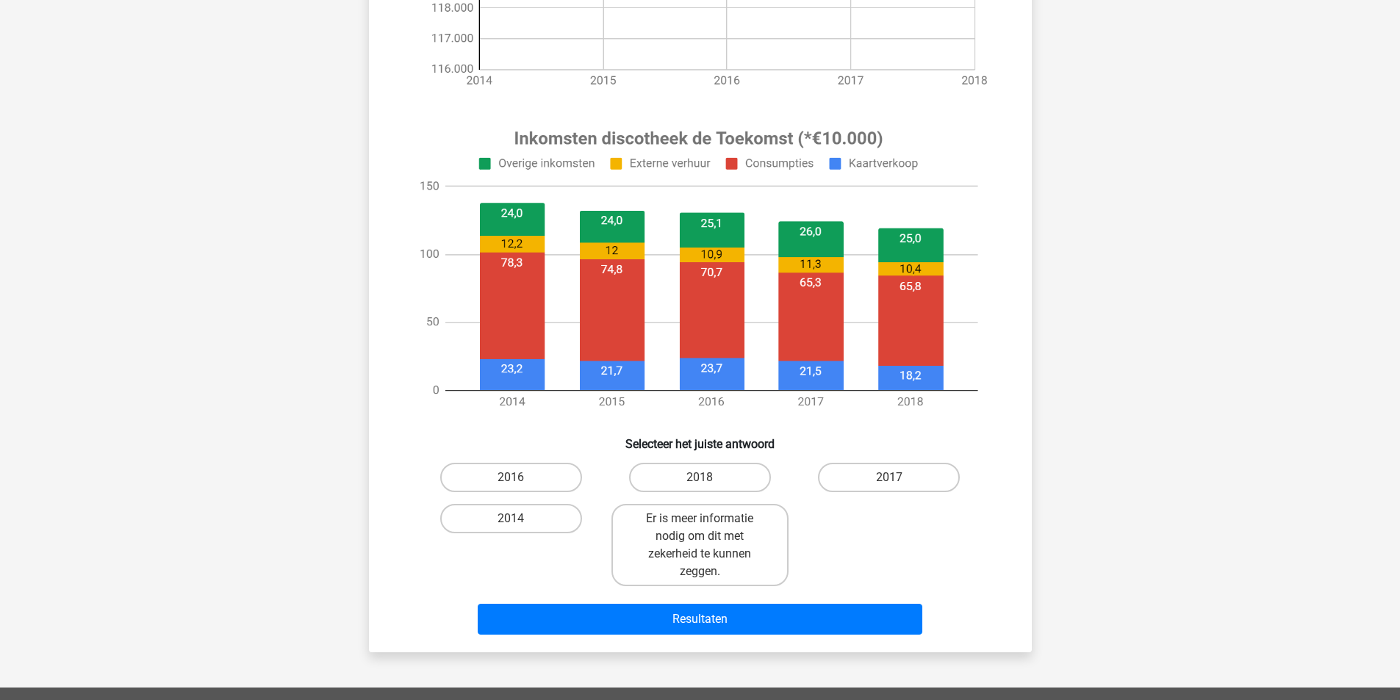
scroll to position [441, 0]
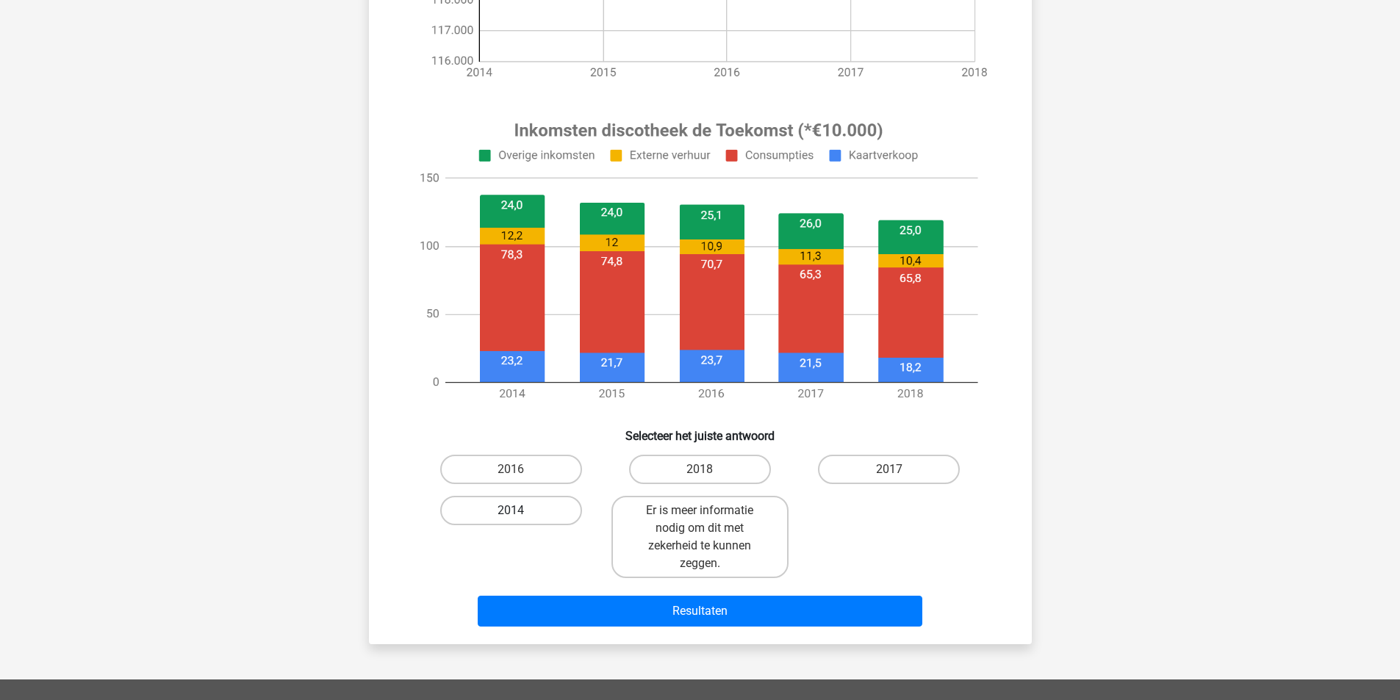
click at [508, 508] on label "2014" at bounding box center [511, 510] width 142 height 29
click at [511, 511] on input "2014" at bounding box center [516, 516] width 10 height 10
radio input "true"
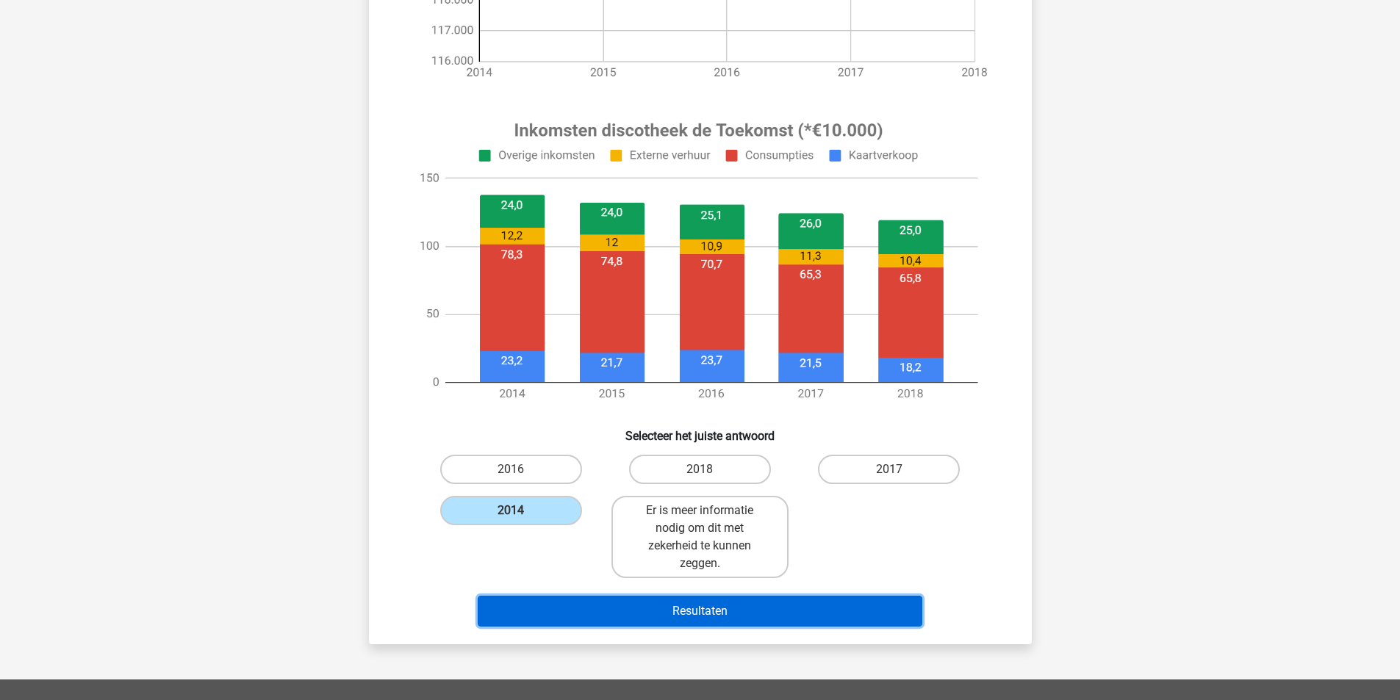
click at [603, 608] on button "Resultaten" at bounding box center [700, 611] width 445 height 31
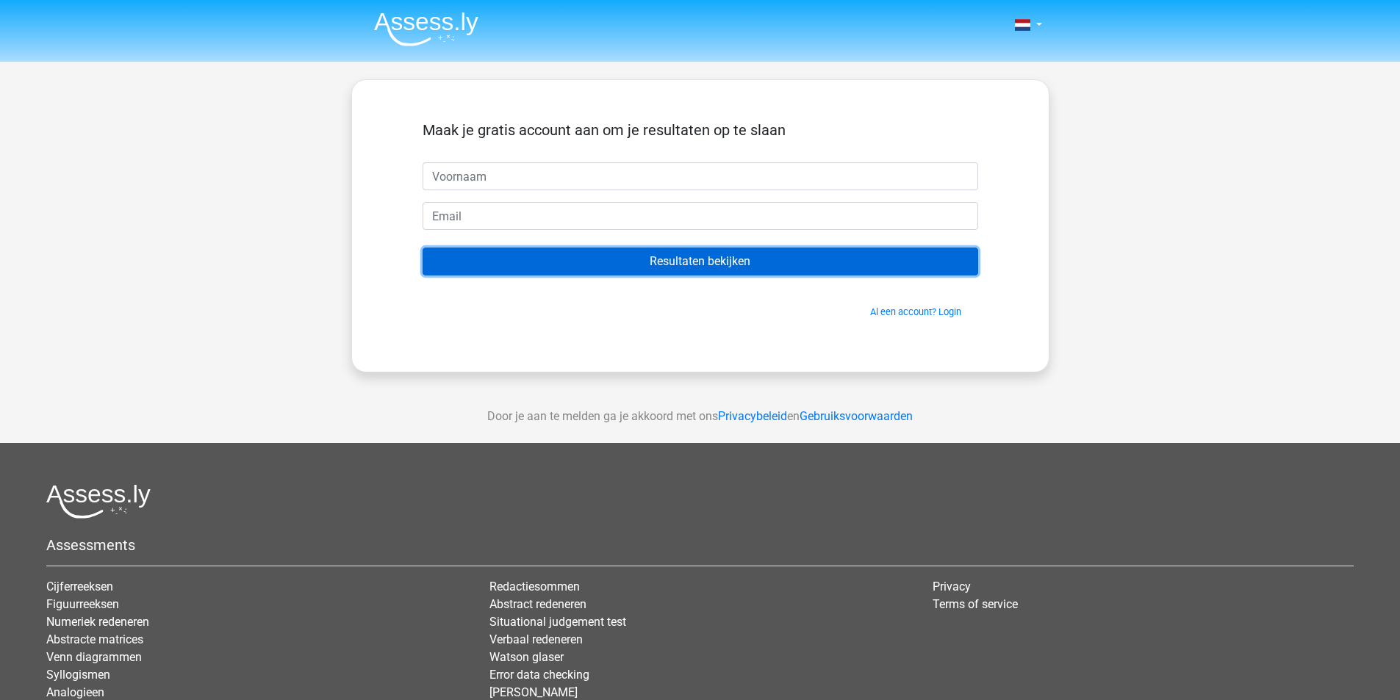
click at [677, 264] on input "Resultaten bekijken" at bounding box center [701, 262] width 556 height 28
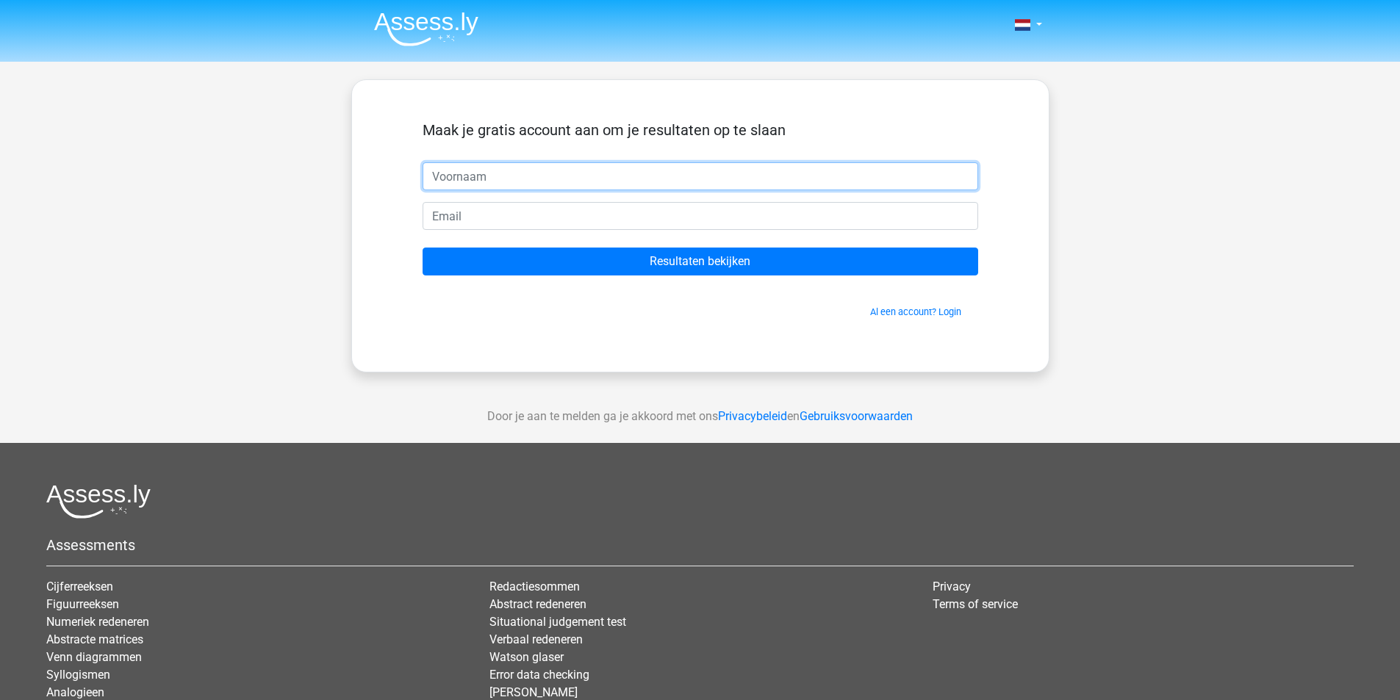
click at [514, 162] on input "text" at bounding box center [701, 176] width 556 height 28
click at [494, 170] on input "text" at bounding box center [701, 176] width 556 height 28
type input "[PERSON_NAME]"
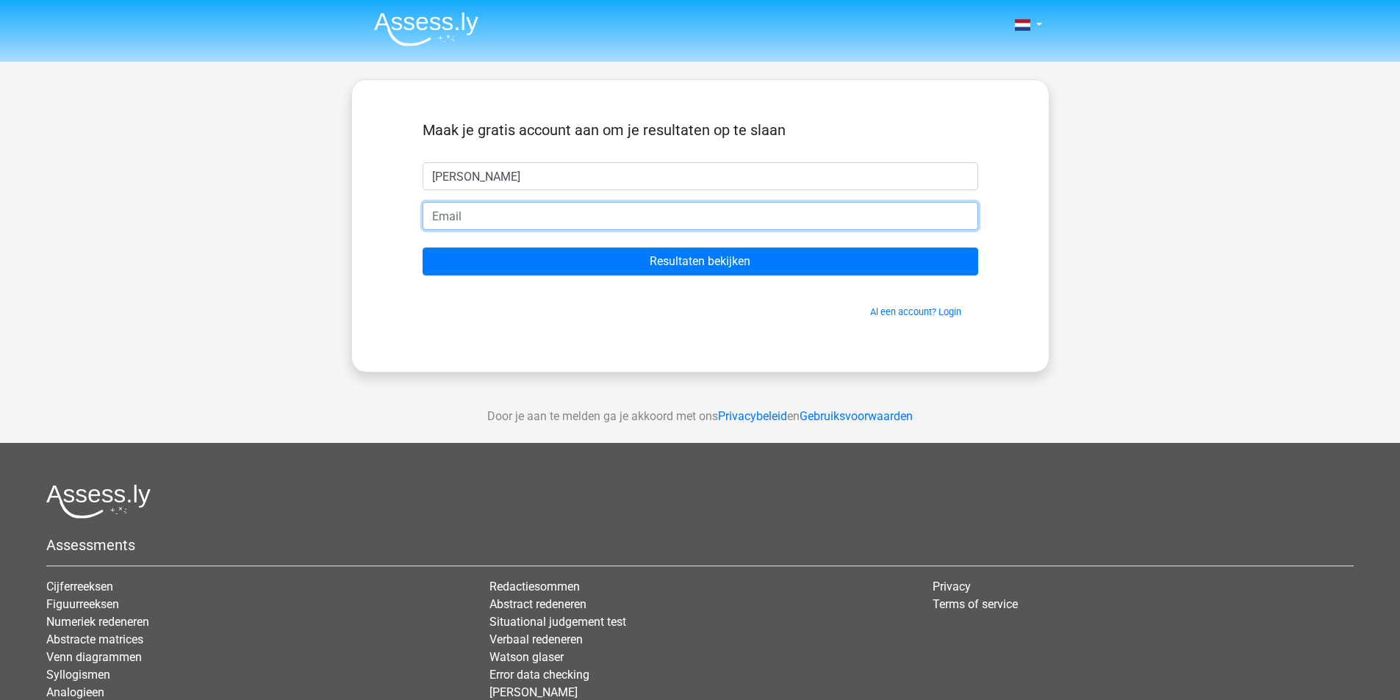
click at [495, 210] on input "email" at bounding box center [701, 216] width 556 height 28
click at [475, 215] on input "[EMAIL_ADDRESS][DOMAIN_NAME]" at bounding box center [701, 216] width 556 height 28
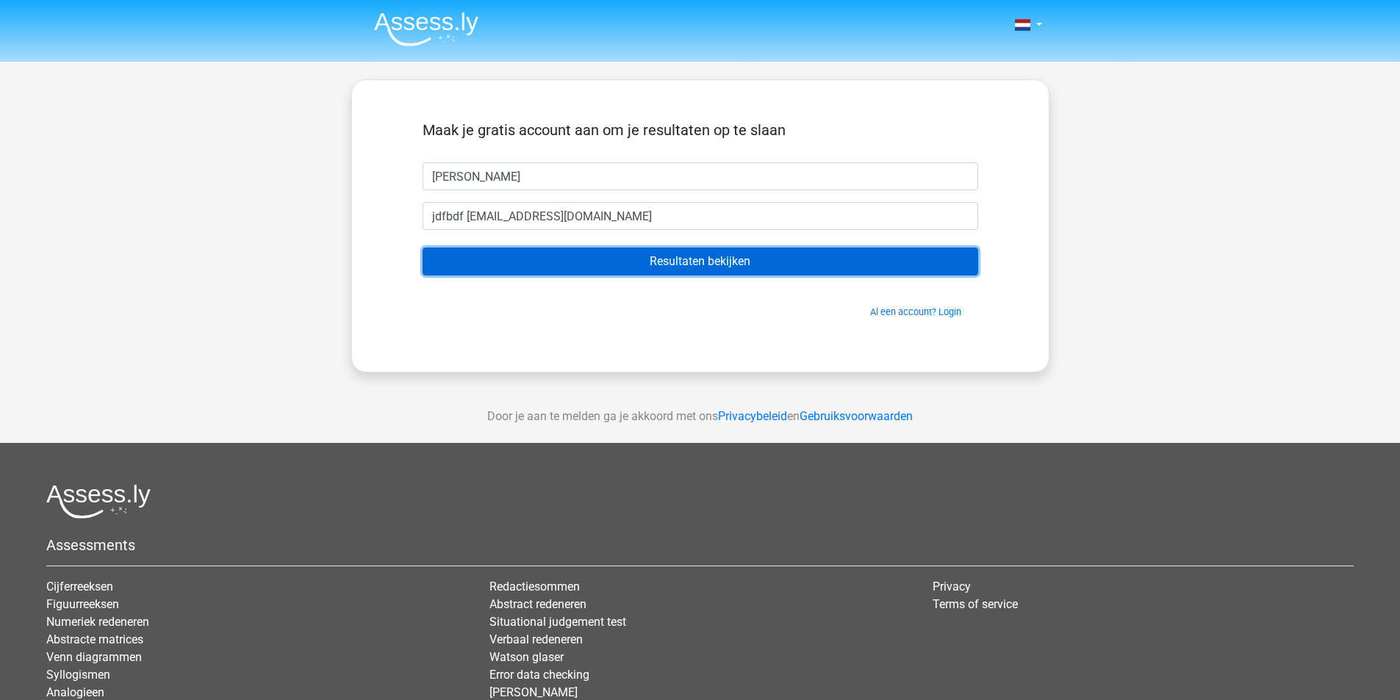
click at [546, 255] on input "Resultaten bekijken" at bounding box center [701, 262] width 556 height 28
click at [547, 255] on input "Resultaten bekijken" at bounding box center [701, 262] width 556 height 28
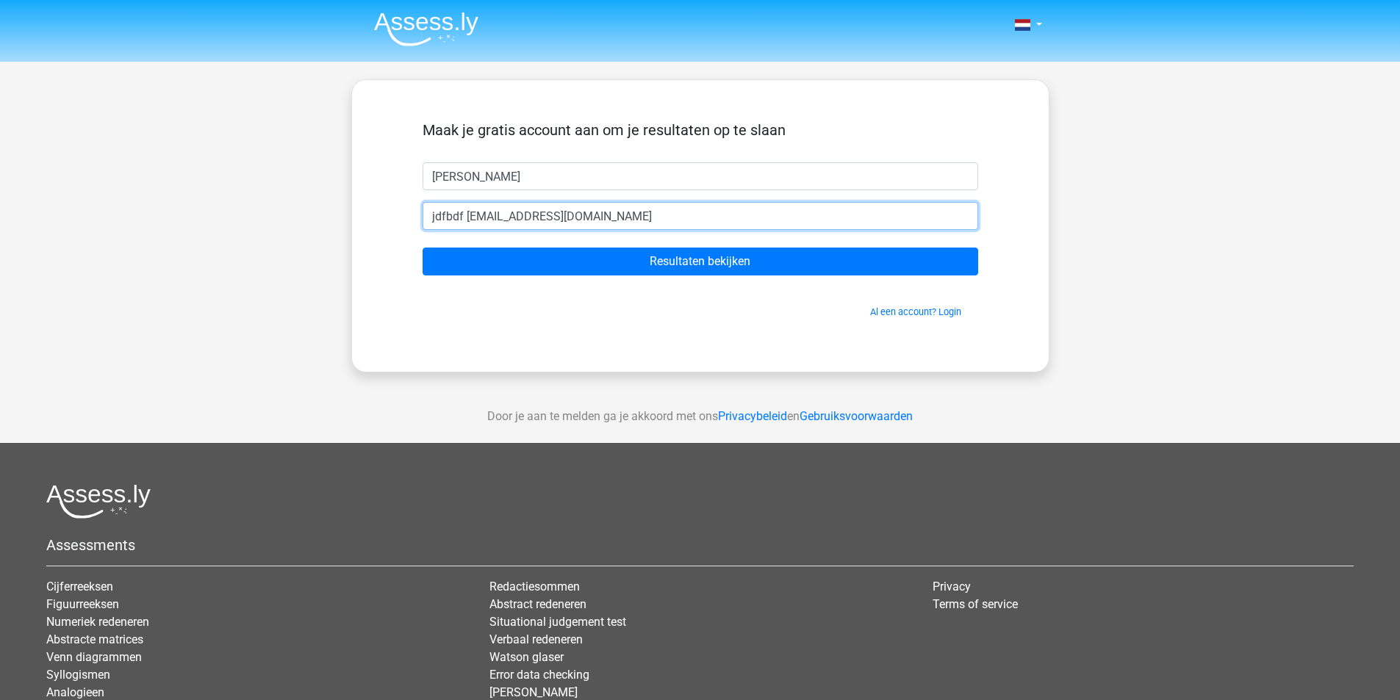
click at [568, 226] on input "jdfbdf [EMAIL_ADDRESS][DOMAIN_NAME]" at bounding box center [701, 216] width 556 height 28
type input "j"
